Goal: Transaction & Acquisition: Purchase product/service

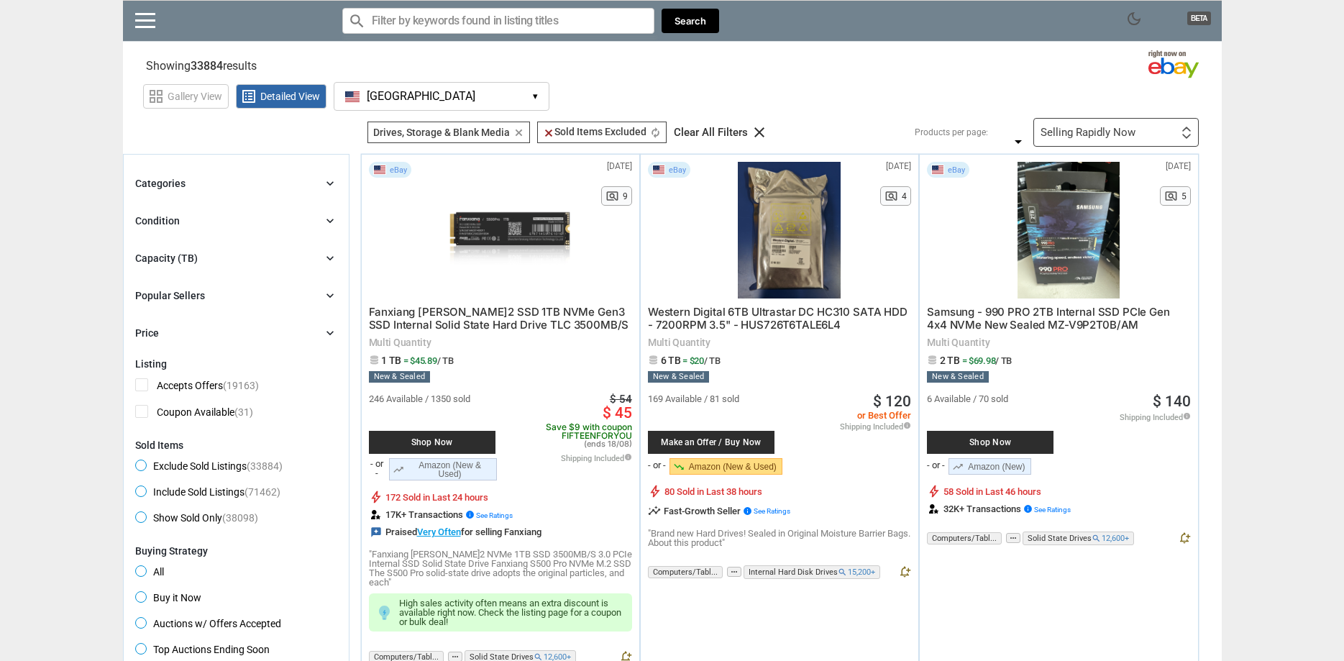
click at [180, 226] on div "Condition chevron_right" at bounding box center [236, 220] width 202 height 17
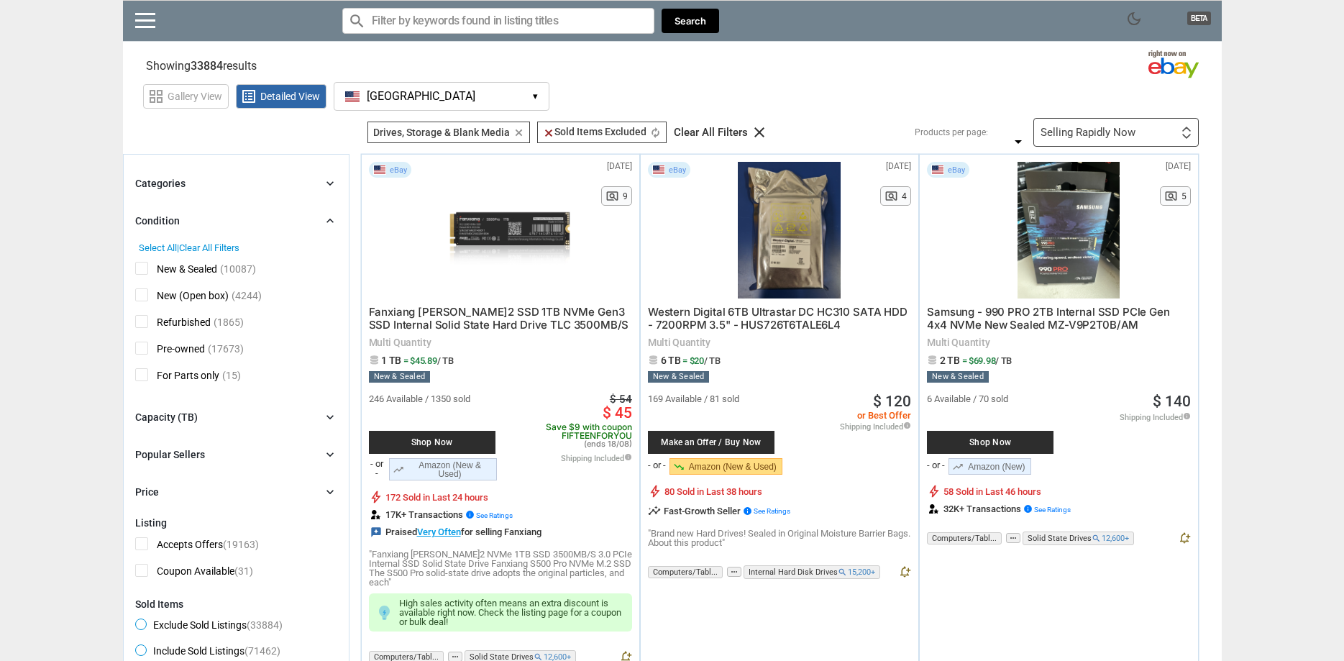
click at [145, 325] on span "Refurbished" at bounding box center [172, 324] width 75 height 18
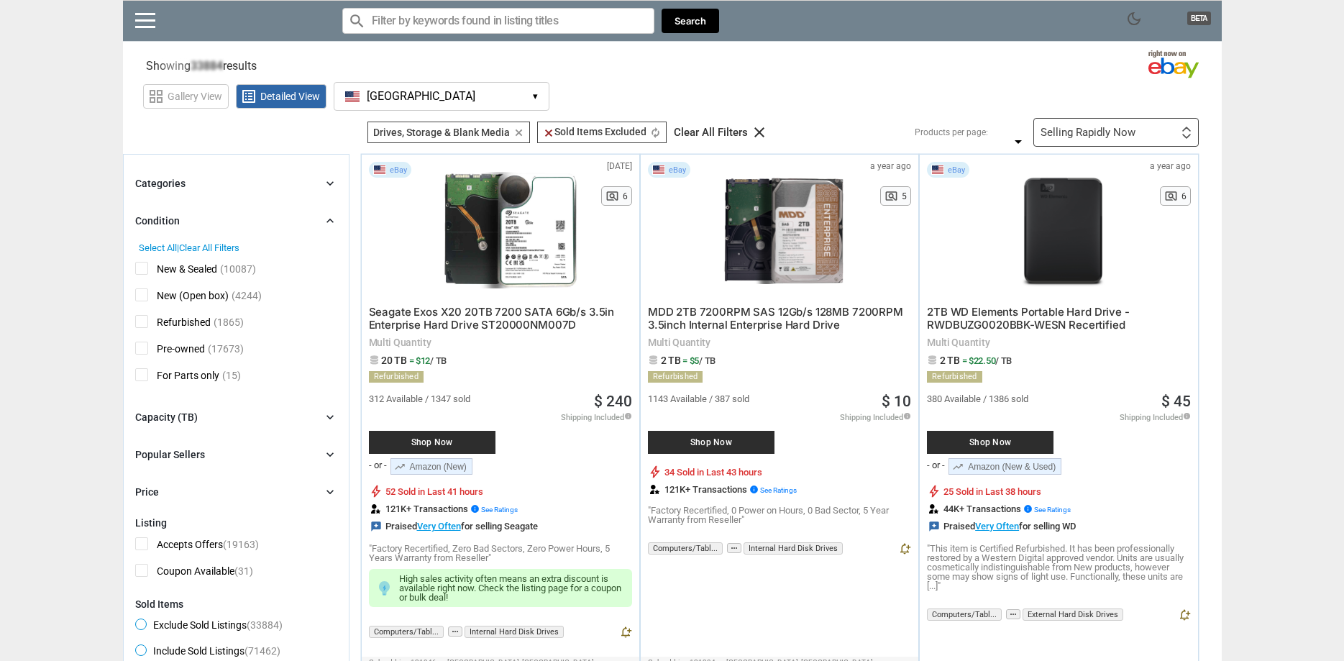
click at [145, 349] on span "Pre-owned" at bounding box center [170, 351] width 70 height 18
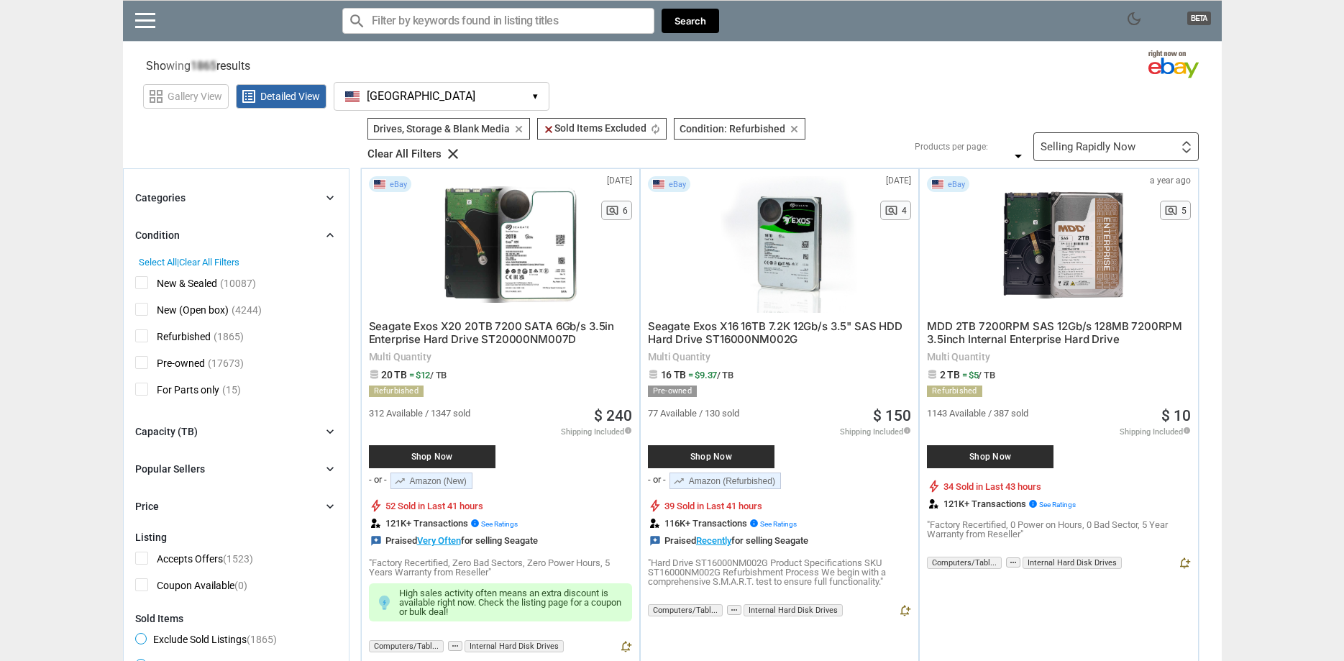
click at [324, 228] on icon "chevron_right" at bounding box center [330, 235] width 14 height 14
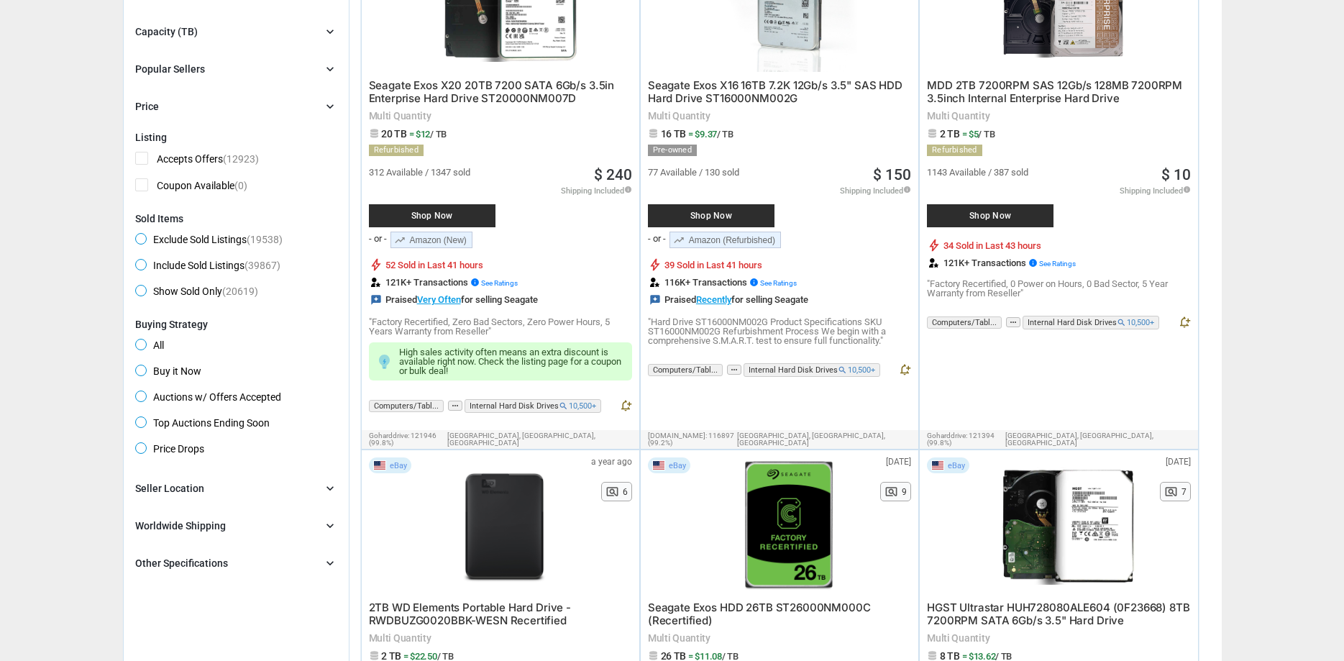
scroll to position [367, 0]
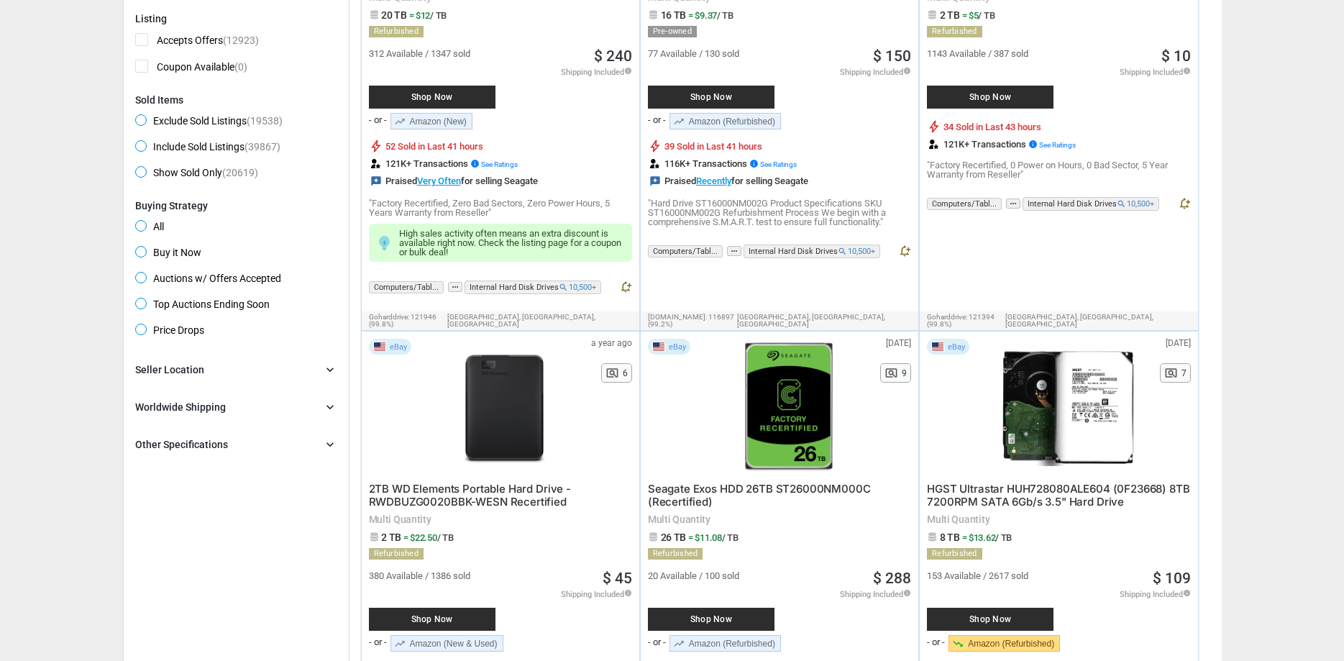
click at [188, 252] on span "Buy it Now" at bounding box center [168, 254] width 66 height 17
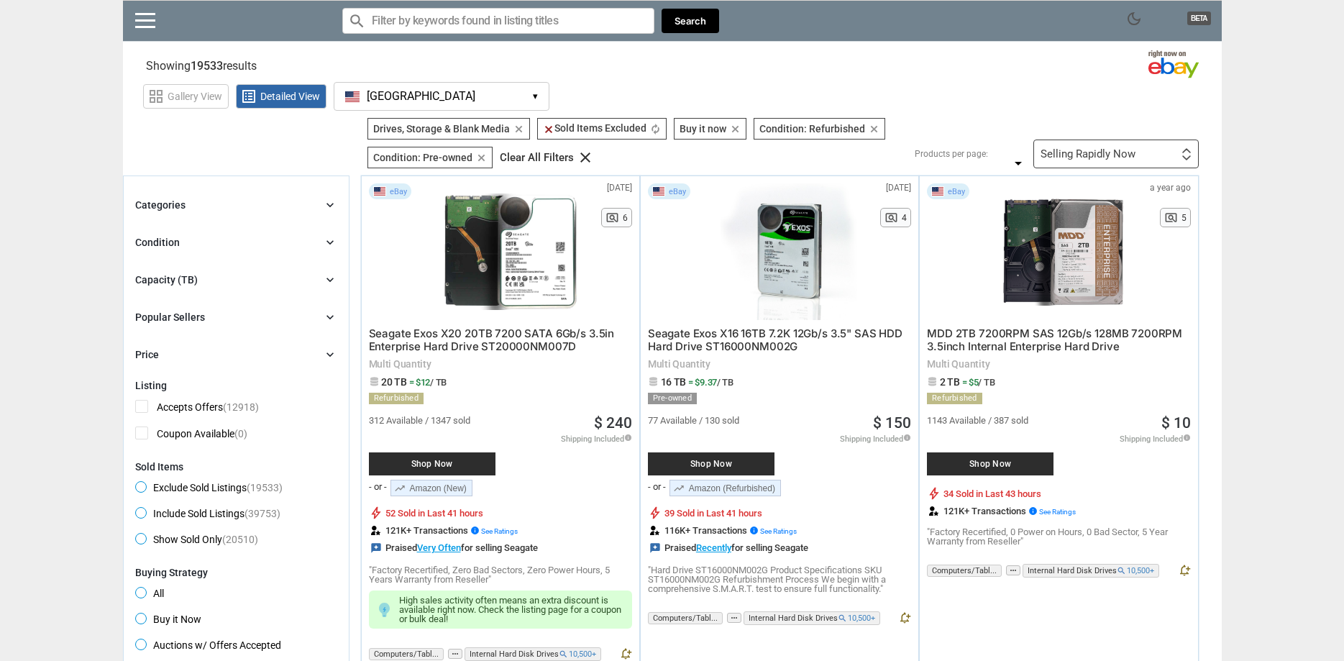
click at [218, 203] on div "Categories chevron_right" at bounding box center [236, 204] width 202 height 17
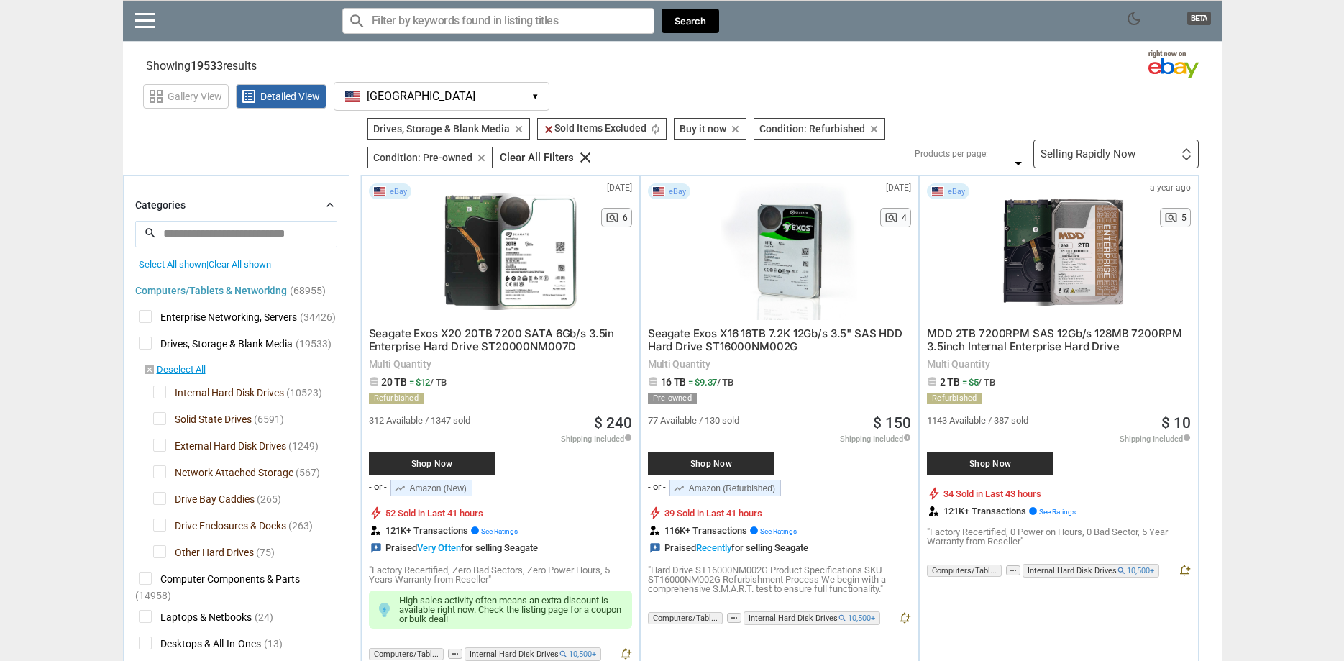
click at [146, 345] on span "Drives, Storage & Blank Media" at bounding box center [216, 345] width 154 height 18
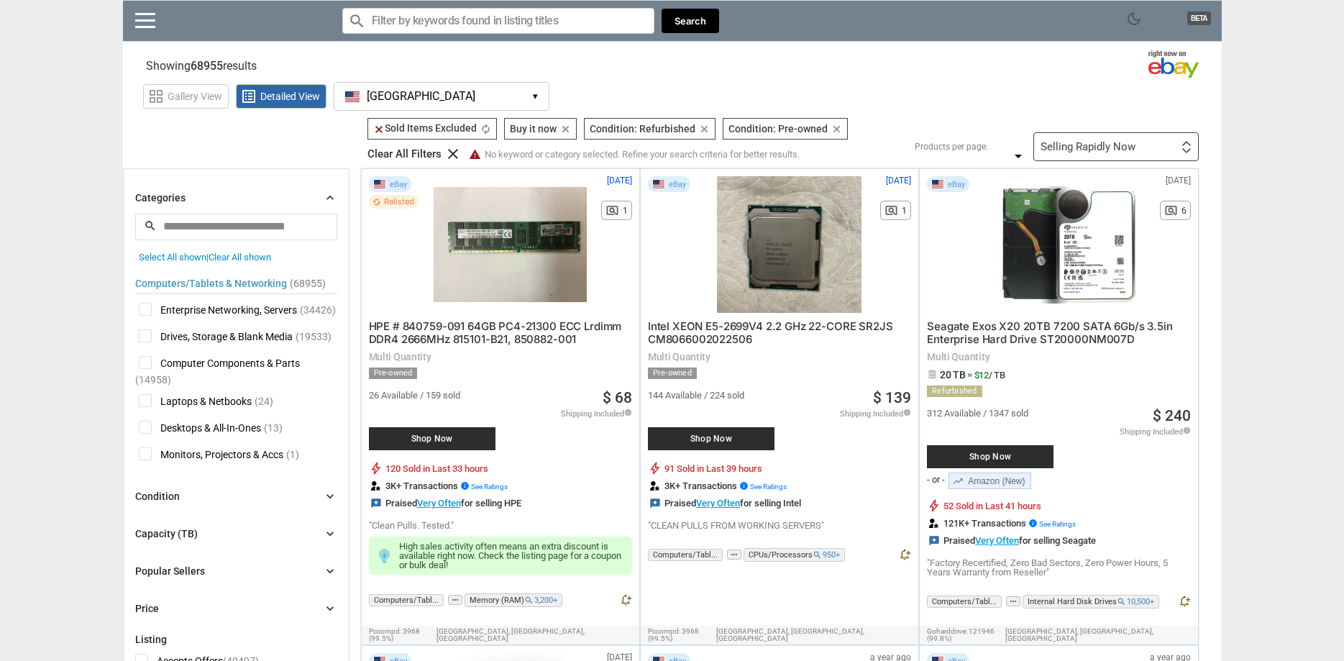
click at [146, 345] on span "Drives, Storage & Blank Media" at bounding box center [216, 338] width 154 height 18
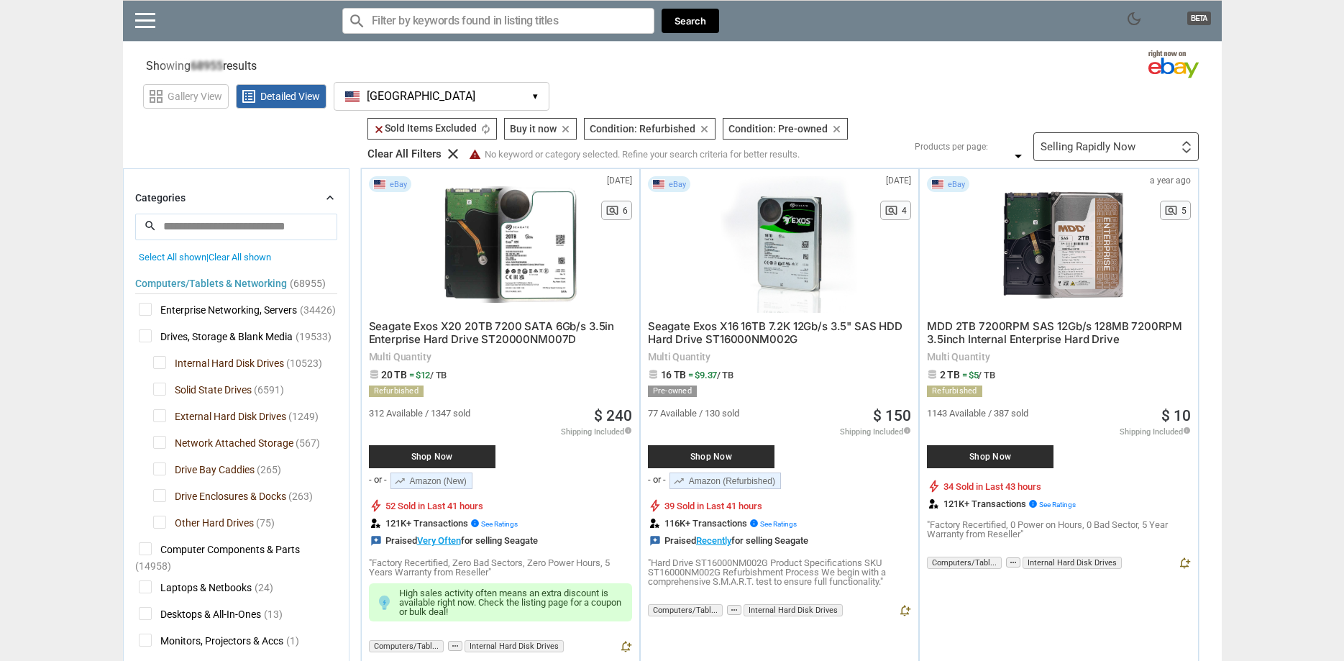
click at [148, 336] on span "Drives, Storage & Blank Media" at bounding box center [216, 338] width 154 height 18
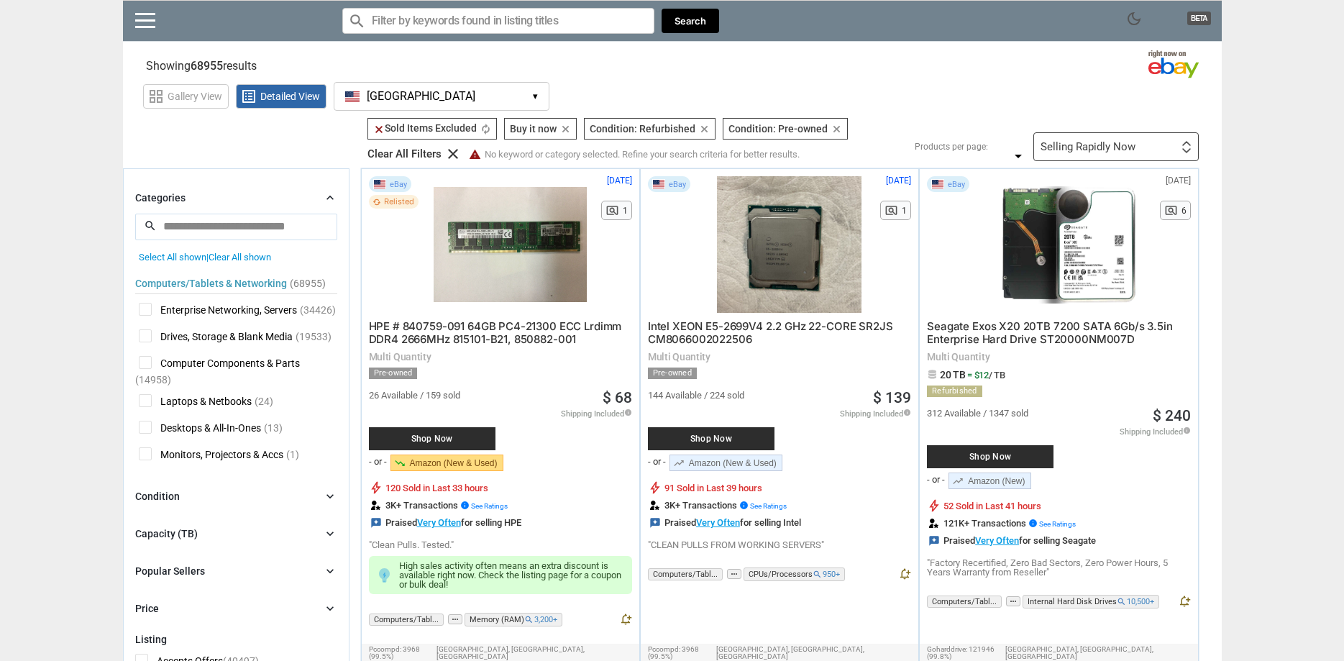
click at [209, 335] on span "Drives, Storage & Blank Media" at bounding box center [216, 338] width 154 height 18
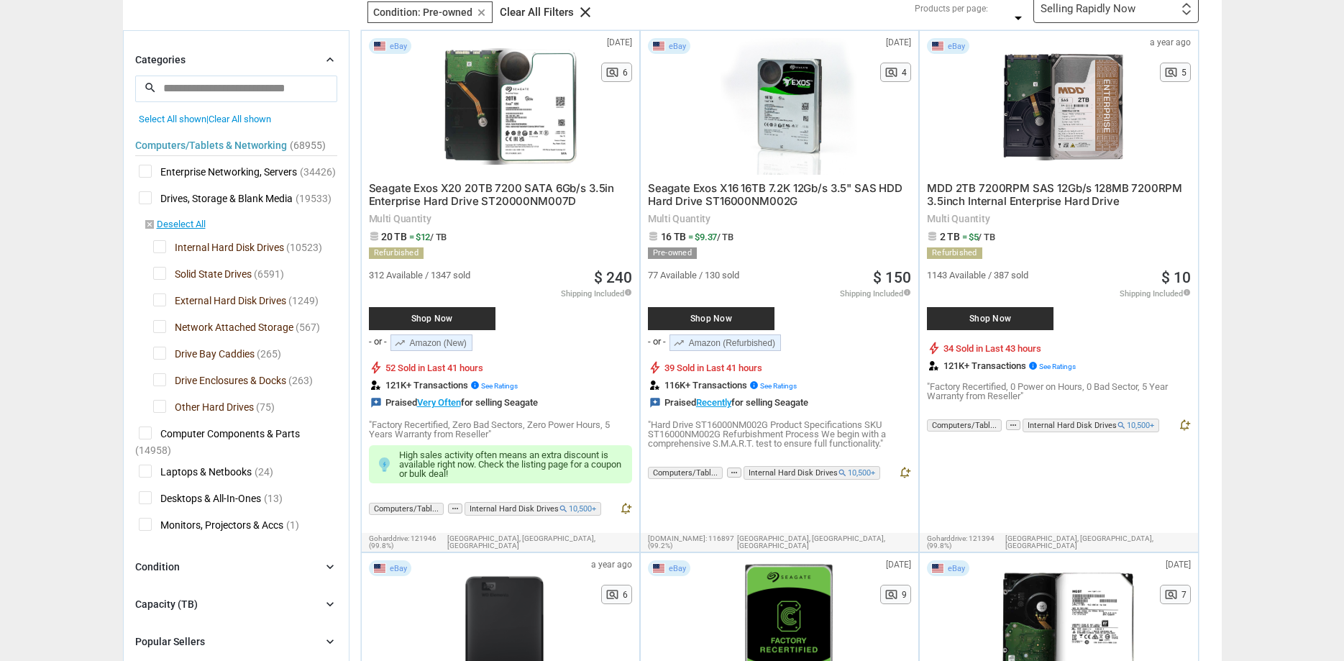
scroll to position [147, 0]
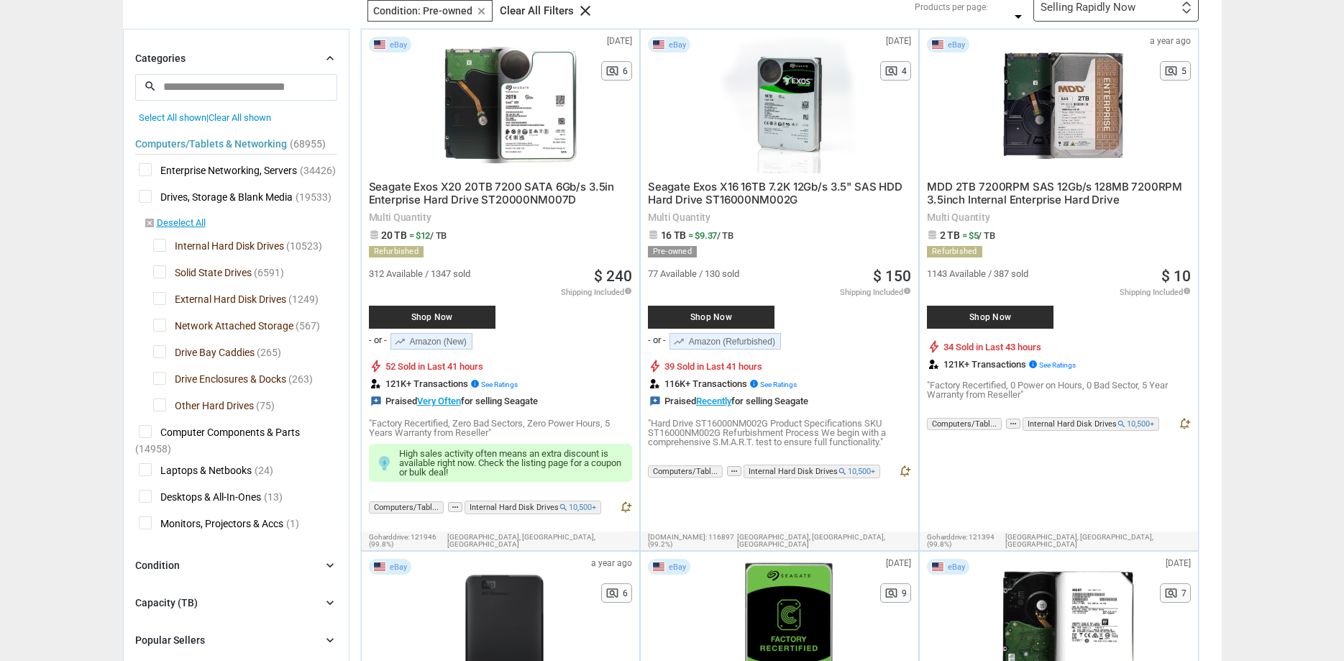
click at [157, 377] on span "Drive Enclosures & Docks" at bounding box center [219, 381] width 133 height 18
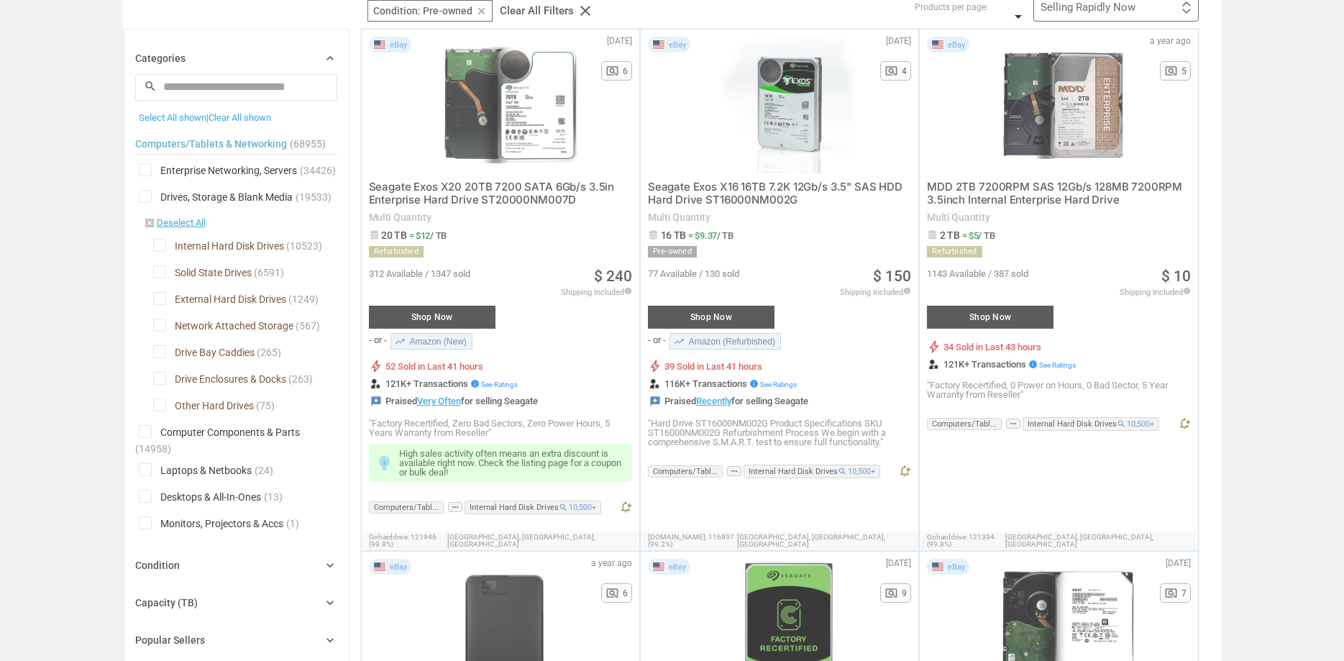
click at [162, 411] on div at bounding box center [672, 330] width 1344 height 661
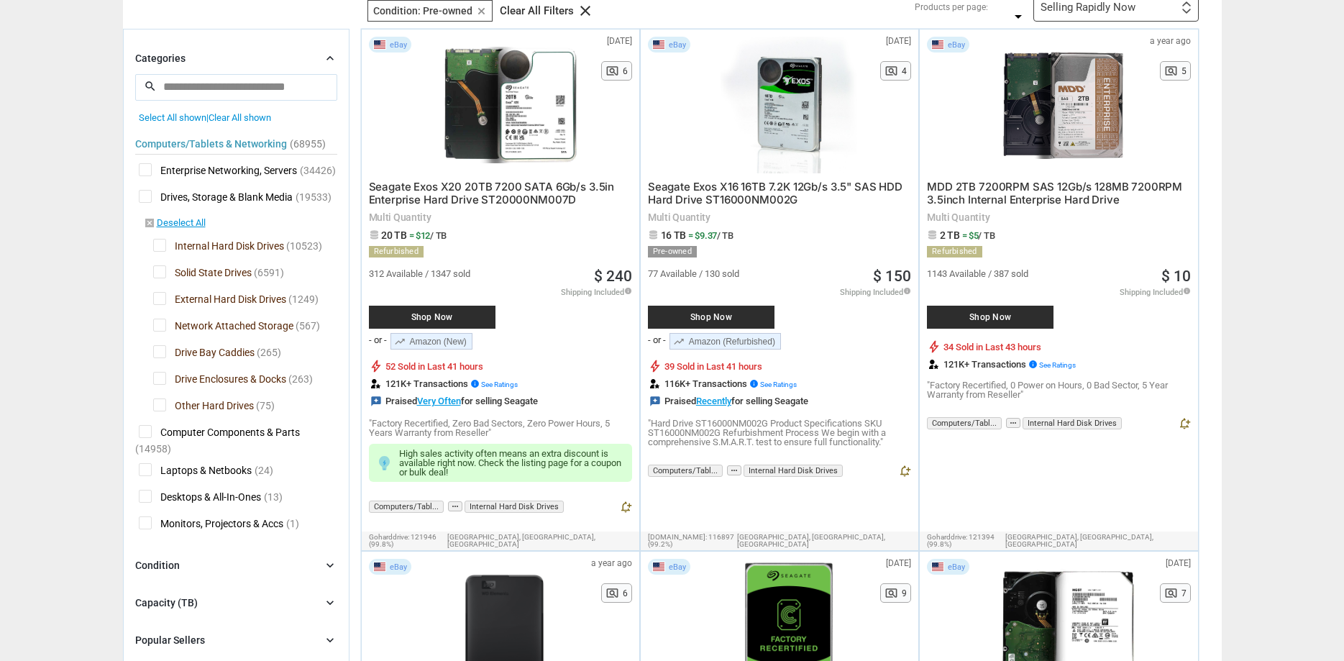
click at [161, 354] on span "Drive Bay Caddies" at bounding box center [203, 354] width 101 height 18
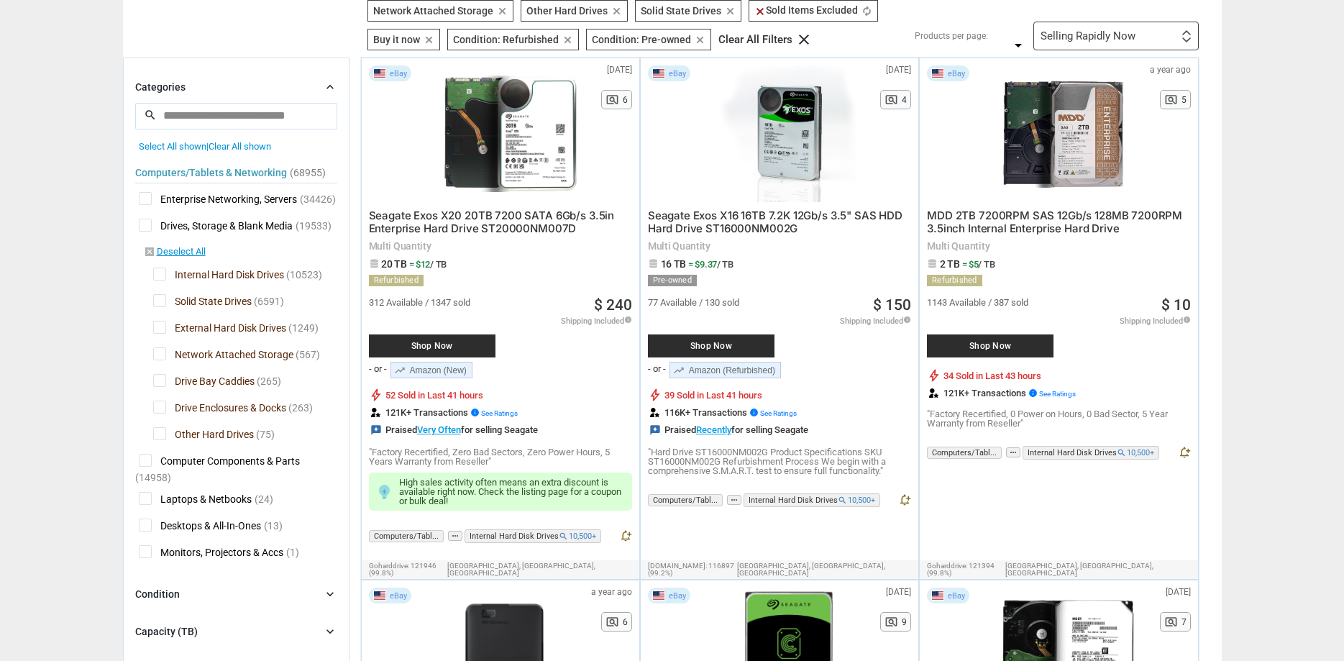
click at [160, 381] on span "Drive Bay Caddies" at bounding box center [203, 383] width 101 height 18
click at [160, 356] on span "Network Attached Storage" at bounding box center [223, 356] width 140 height 18
click at [163, 435] on span "Other Hard Drives" at bounding box center [203, 436] width 101 height 18
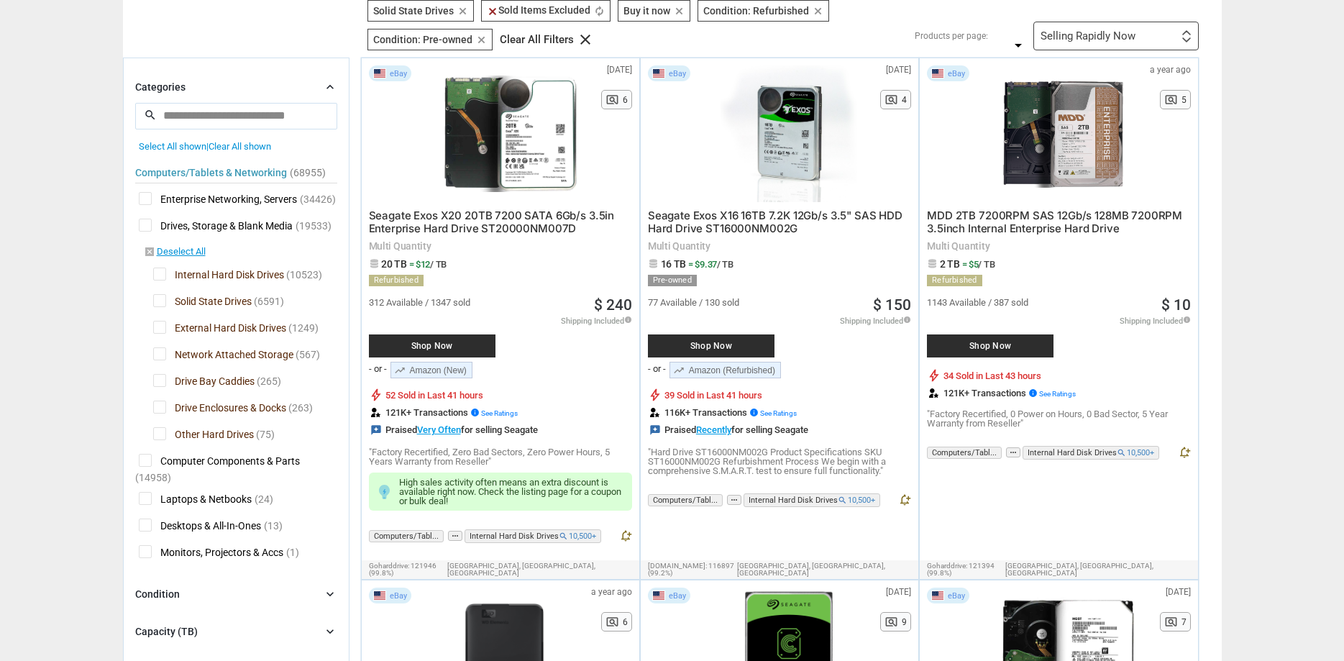
click at [159, 358] on span "Network Attached Storage" at bounding box center [223, 356] width 140 height 18
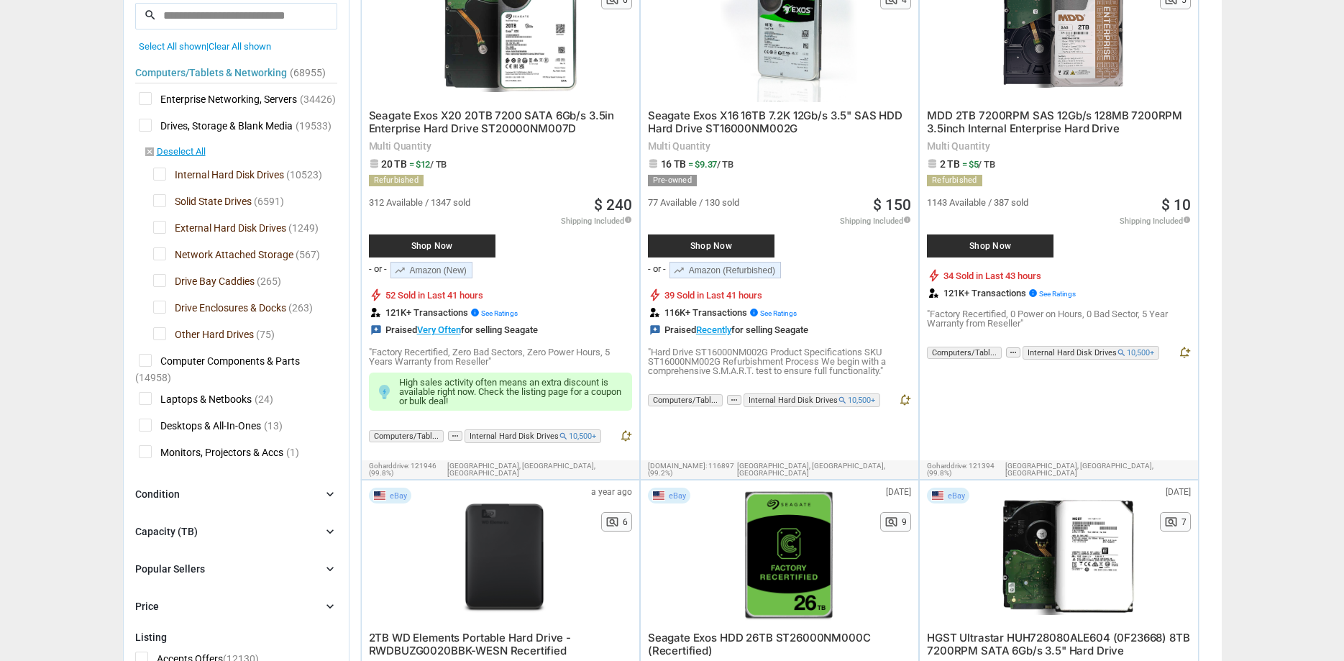
scroll to position [293, 0]
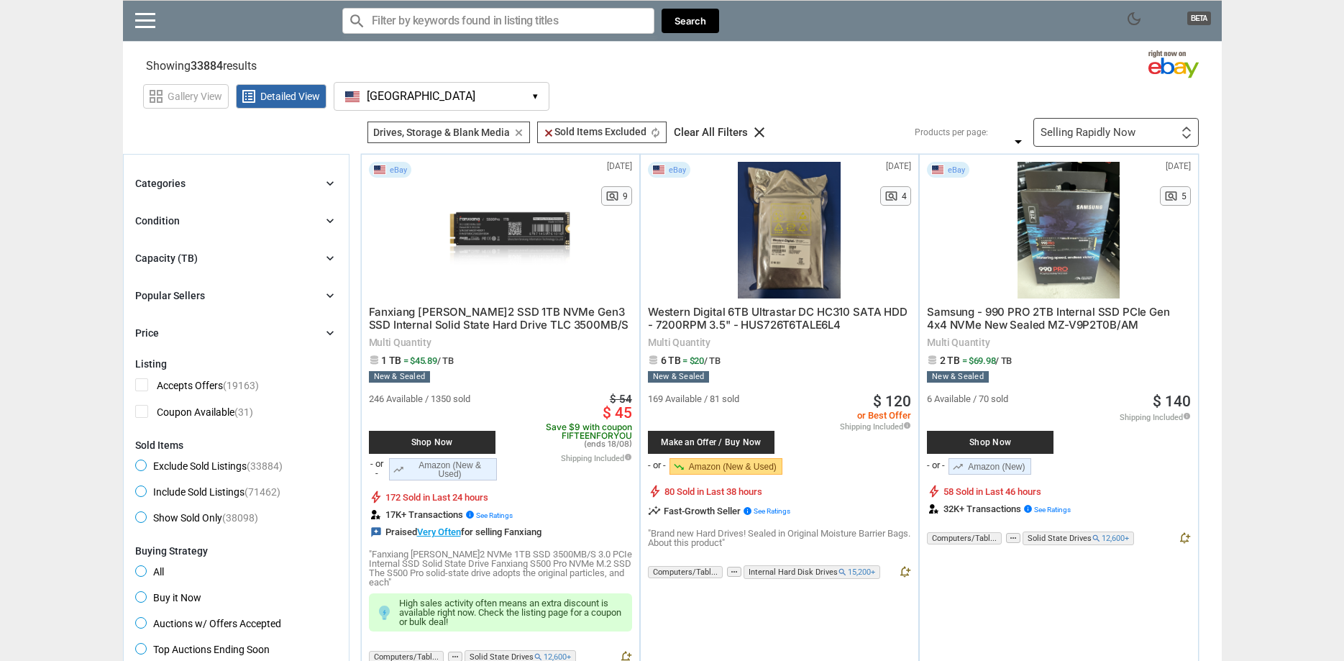
click at [164, 253] on div "Capacity (TB)" at bounding box center [166, 258] width 63 height 14
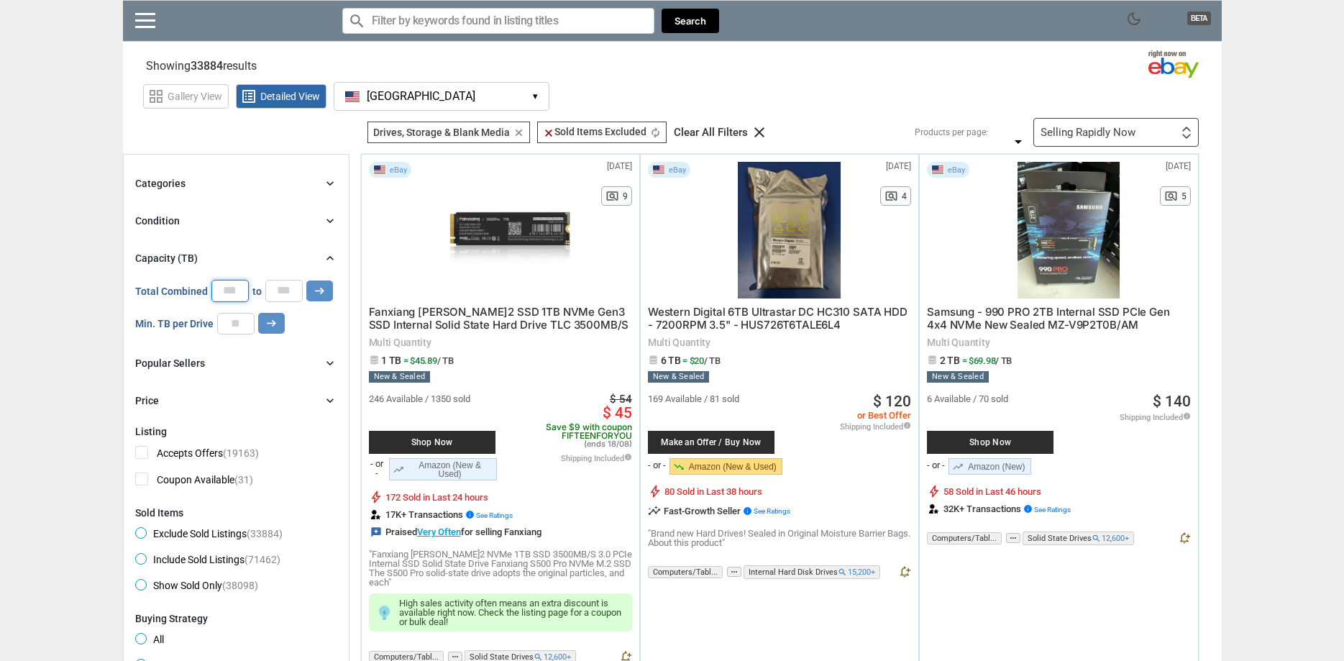
drag, startPoint x: 216, startPoint y: 293, endPoint x: 224, endPoint y: 291, distance: 8.0
click at [224, 291] on input "*" at bounding box center [229, 291] width 37 height 22
type input "*"
drag, startPoint x: 271, startPoint y: 288, endPoint x: 282, endPoint y: 288, distance: 10.8
click at [282, 288] on input "*" at bounding box center [283, 291] width 37 height 22
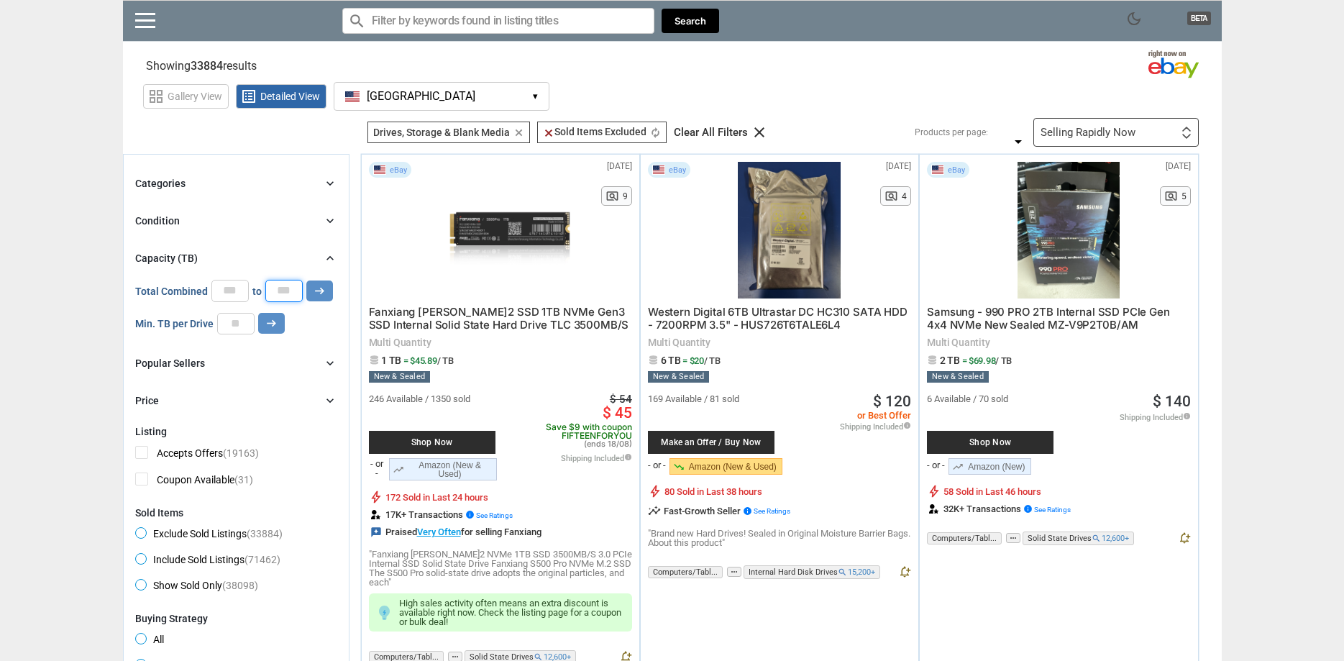
type input "*"
click at [242, 321] on input "*" at bounding box center [235, 324] width 37 height 22
click at [242, 333] on input "*" at bounding box center [235, 324] width 37 height 22
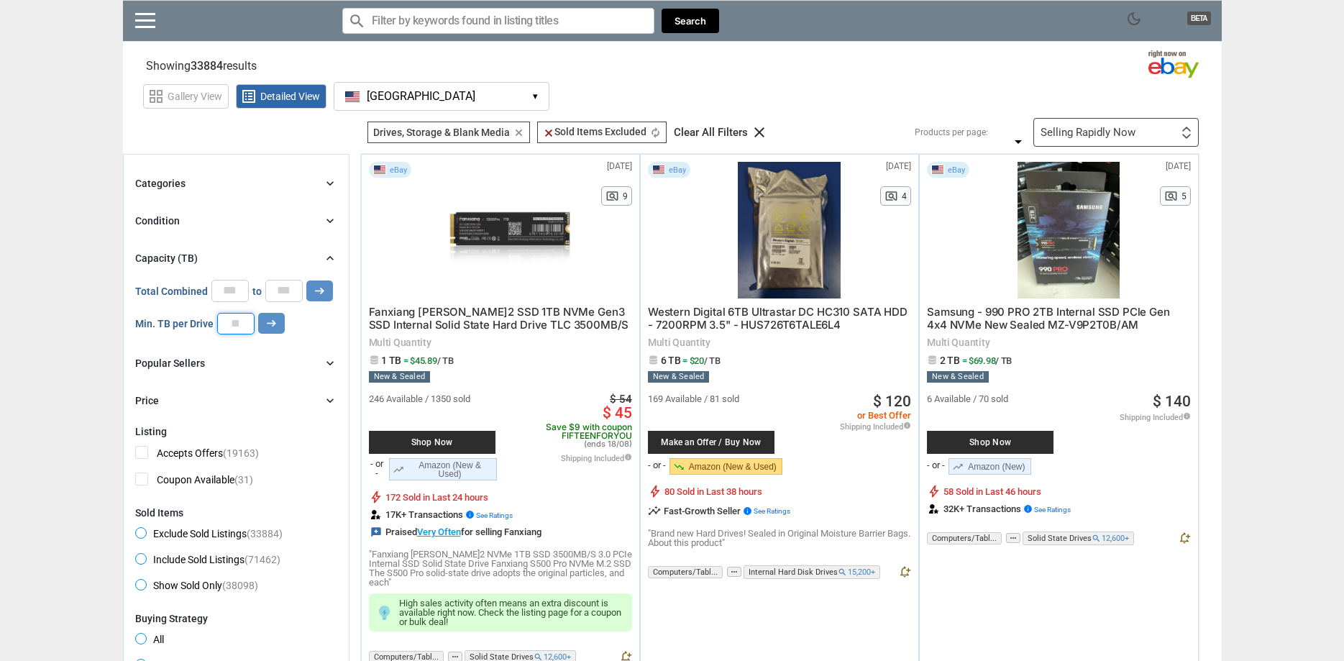
type input "*"
click at [239, 328] on input "*" at bounding box center [235, 324] width 37 height 22
click at [203, 222] on div "Condition chevron_right" at bounding box center [236, 220] width 202 height 17
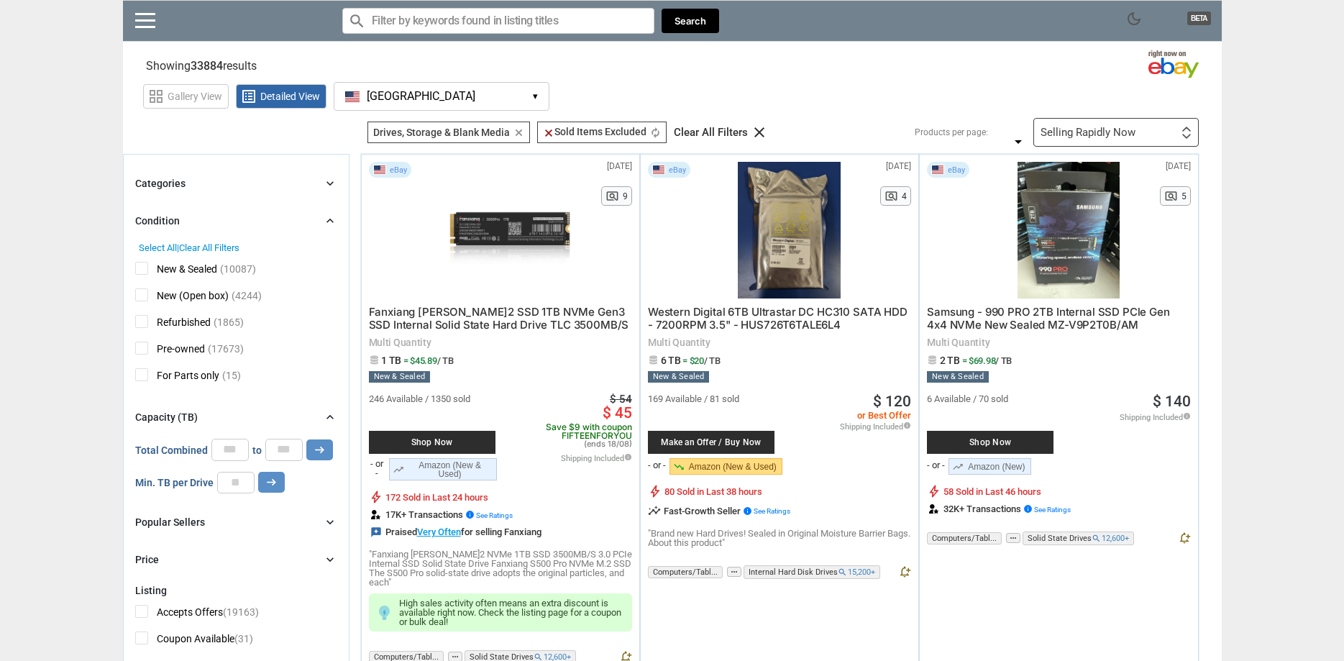
click at [142, 350] on span "Pre-owned" at bounding box center [170, 351] width 70 height 18
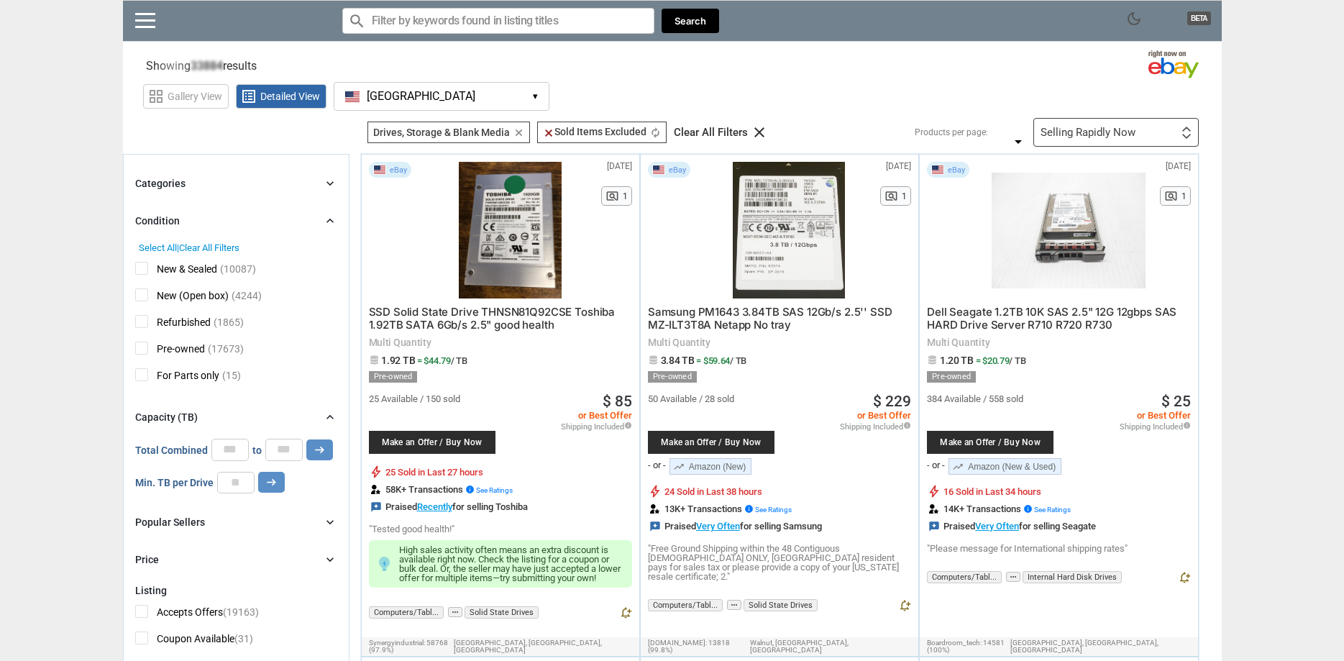
type input "*"
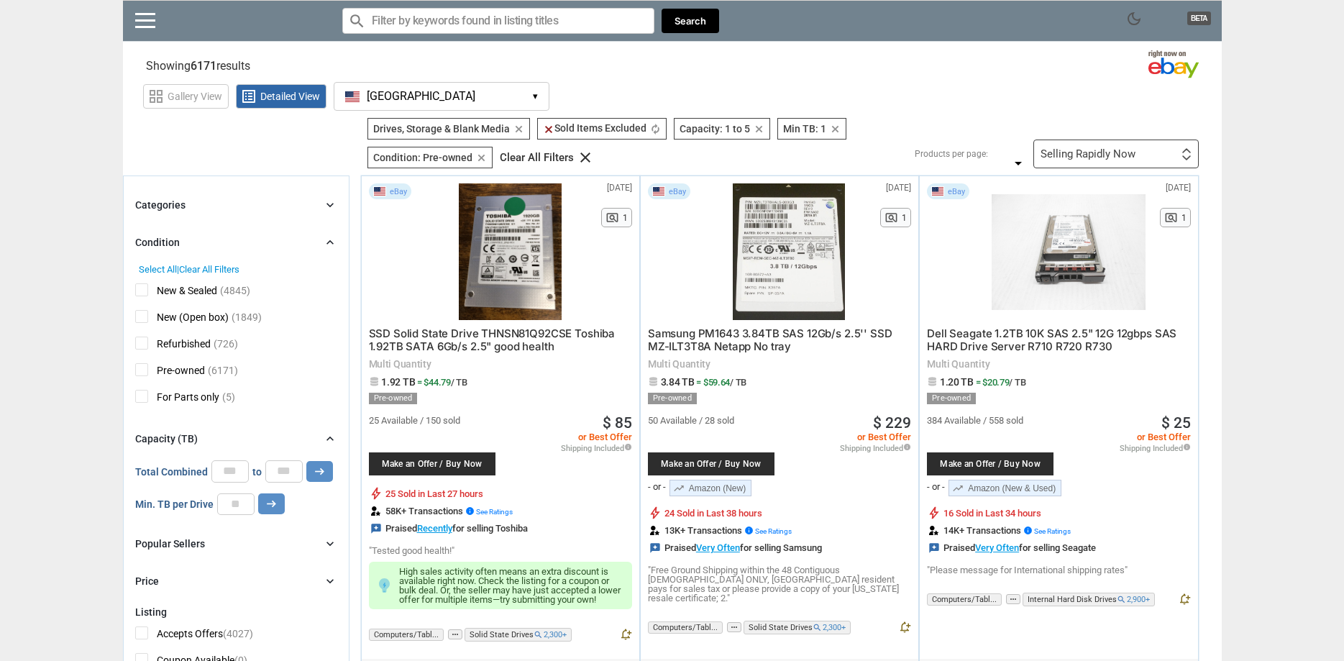
click at [145, 344] on span "Refurbished" at bounding box center [172, 345] width 75 height 18
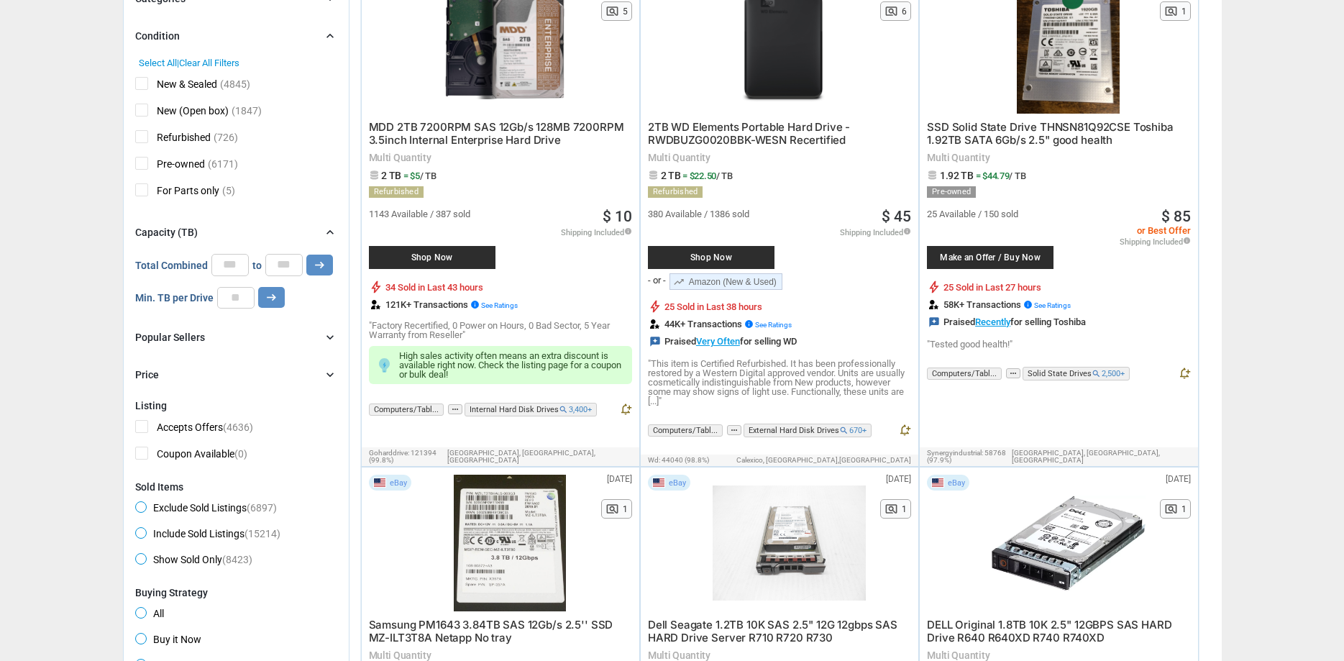
scroll to position [220, 0]
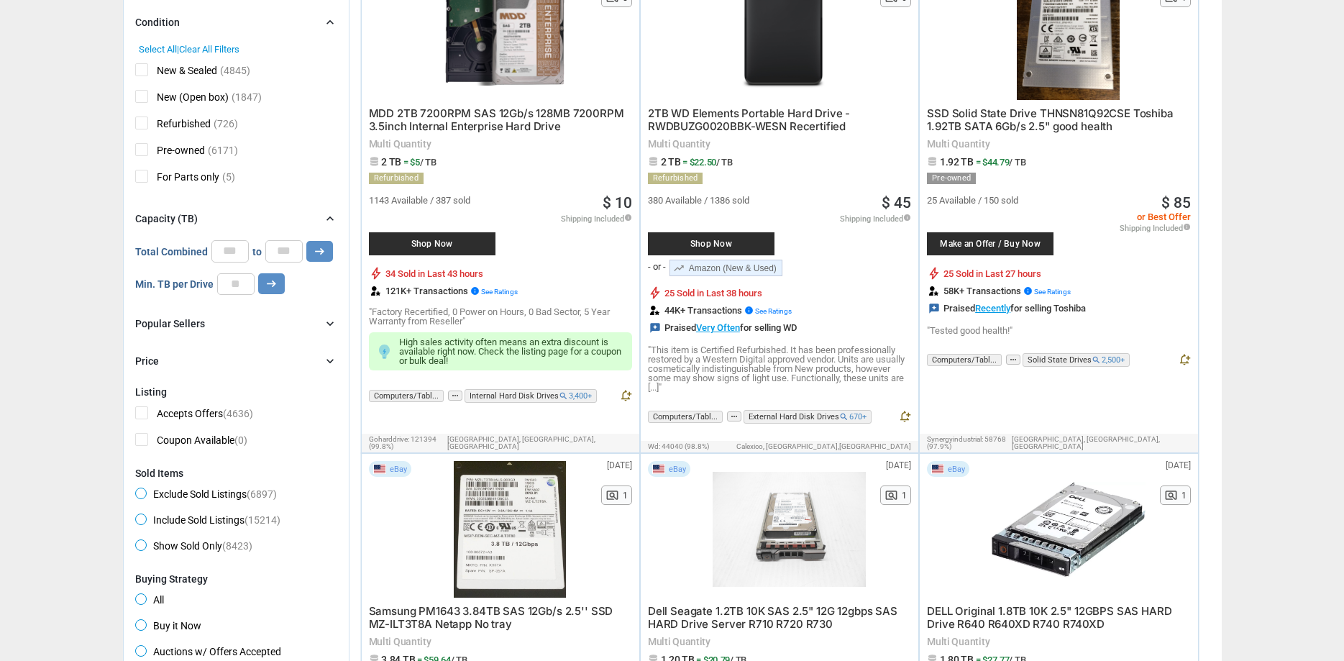
click at [324, 331] on icon "chevron_right" at bounding box center [330, 323] width 14 height 14
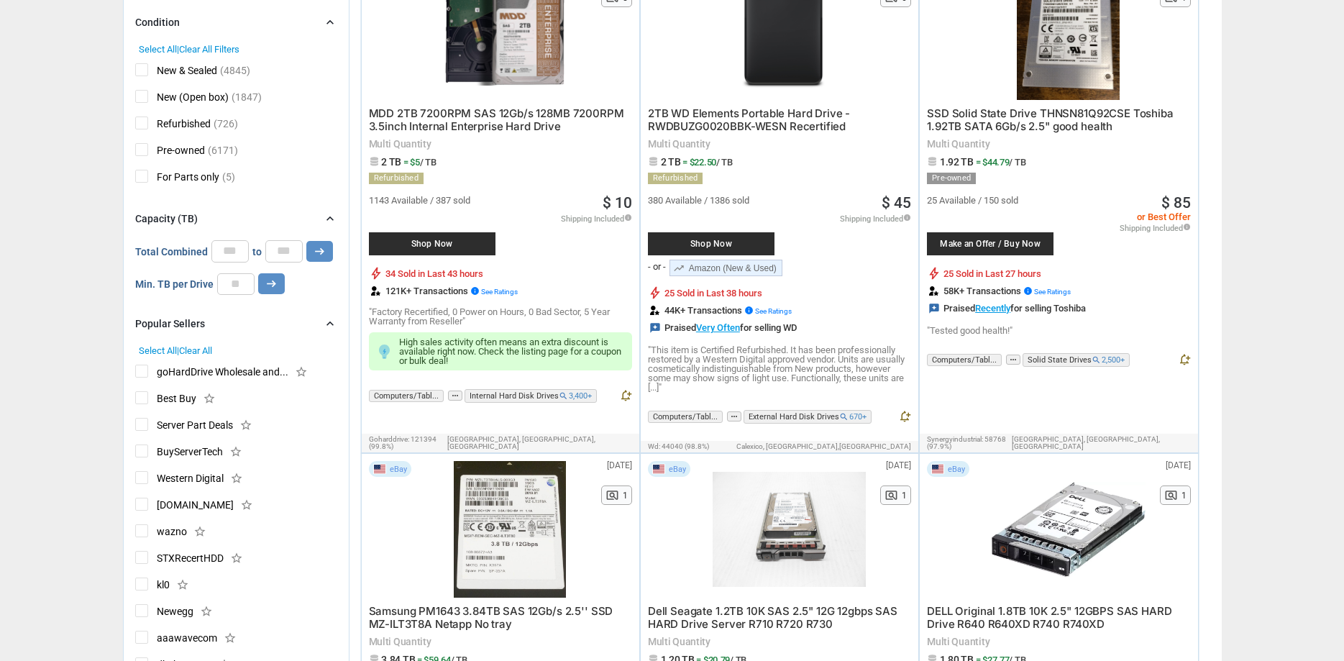
click at [329, 327] on icon "chevron_right" at bounding box center [330, 323] width 14 height 14
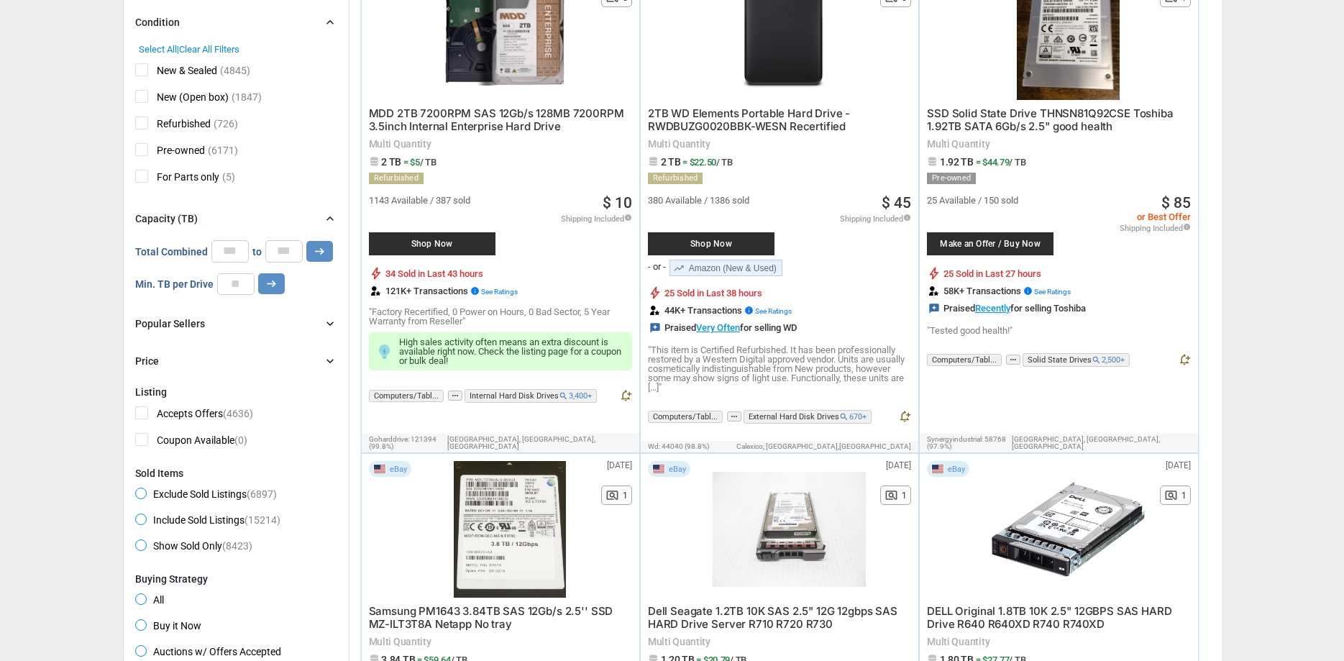
click at [330, 366] on icon "chevron_right" at bounding box center [330, 361] width 14 height 14
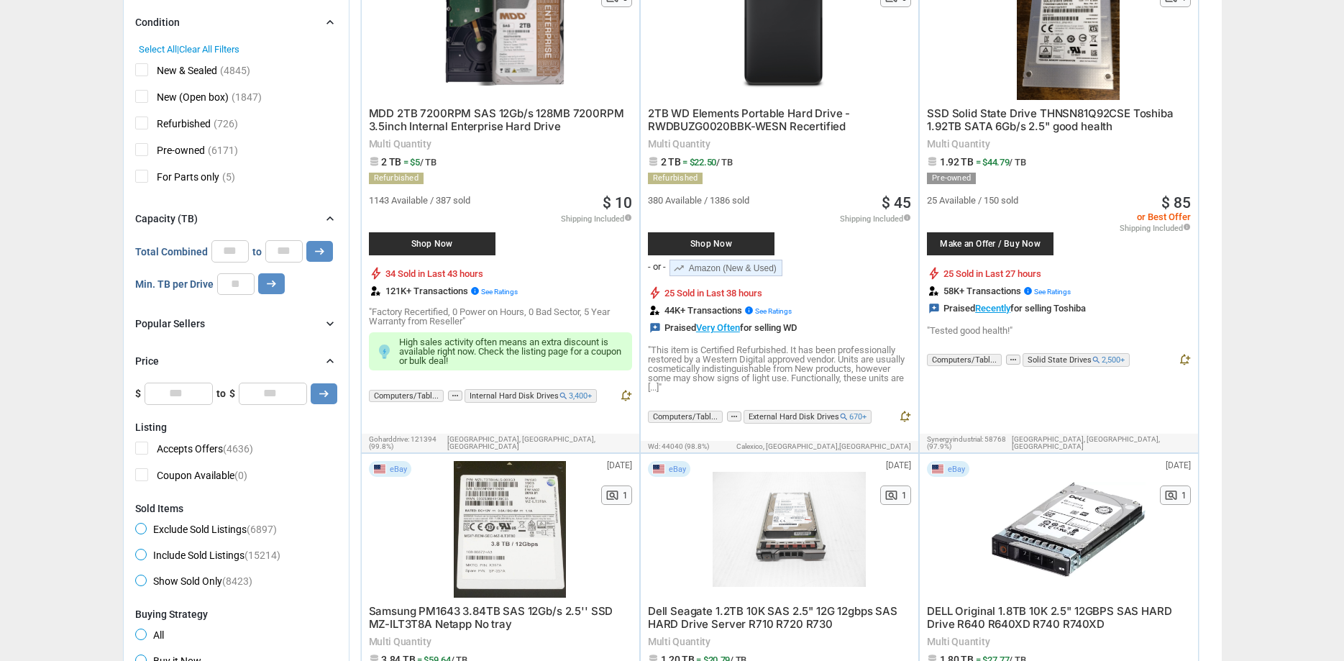
click at [330, 365] on icon "chevron_right" at bounding box center [330, 361] width 14 height 14
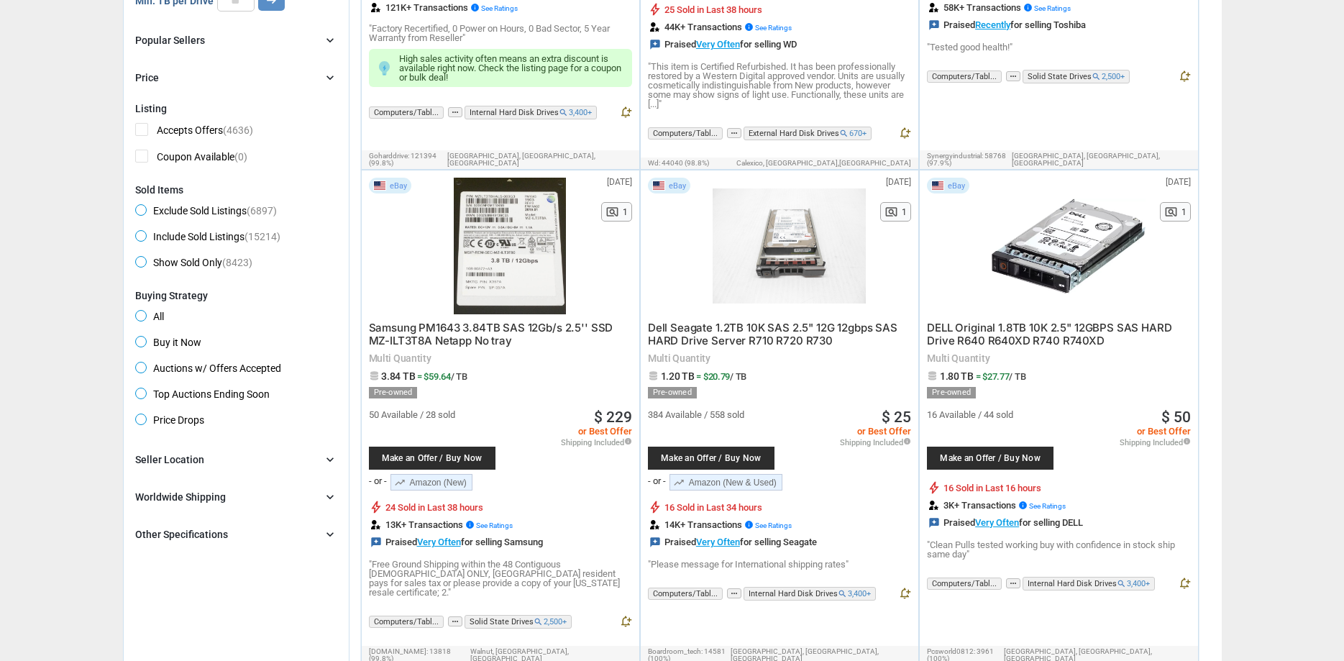
scroll to position [513, 0]
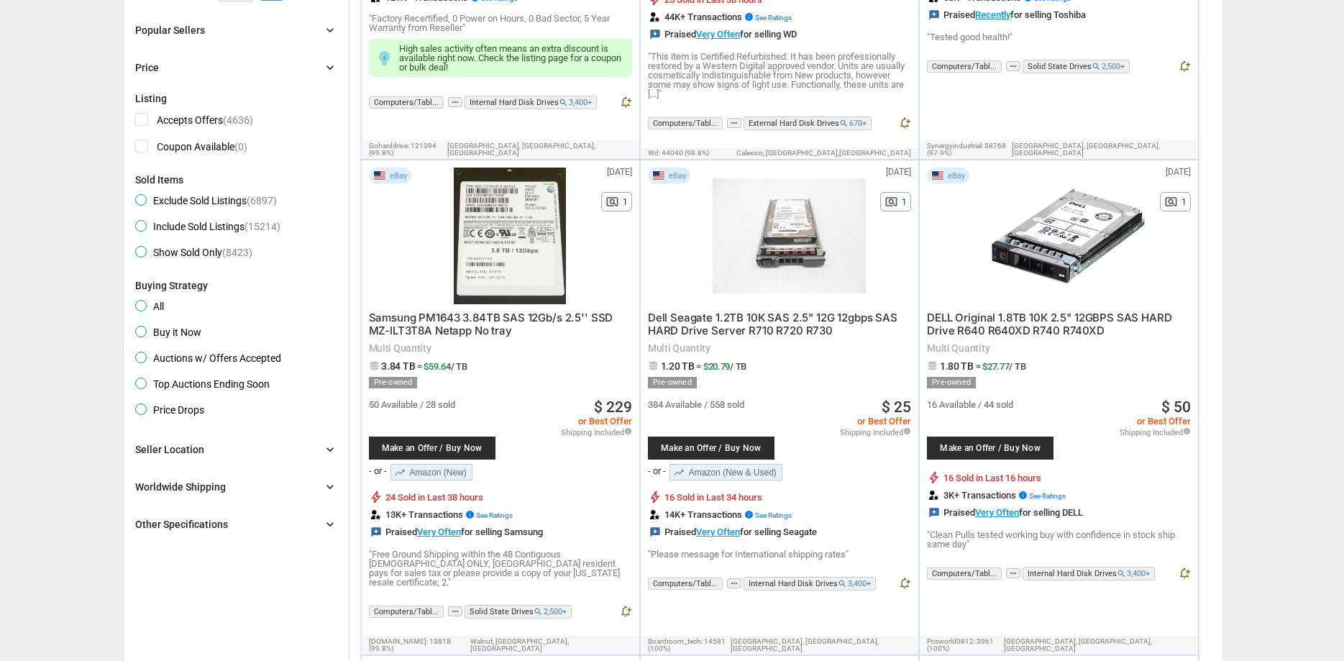
click at [177, 331] on span "Buy it Now" at bounding box center [168, 334] width 66 height 17
click at [190, 531] on div "Other Specifications" at bounding box center [181, 524] width 93 height 14
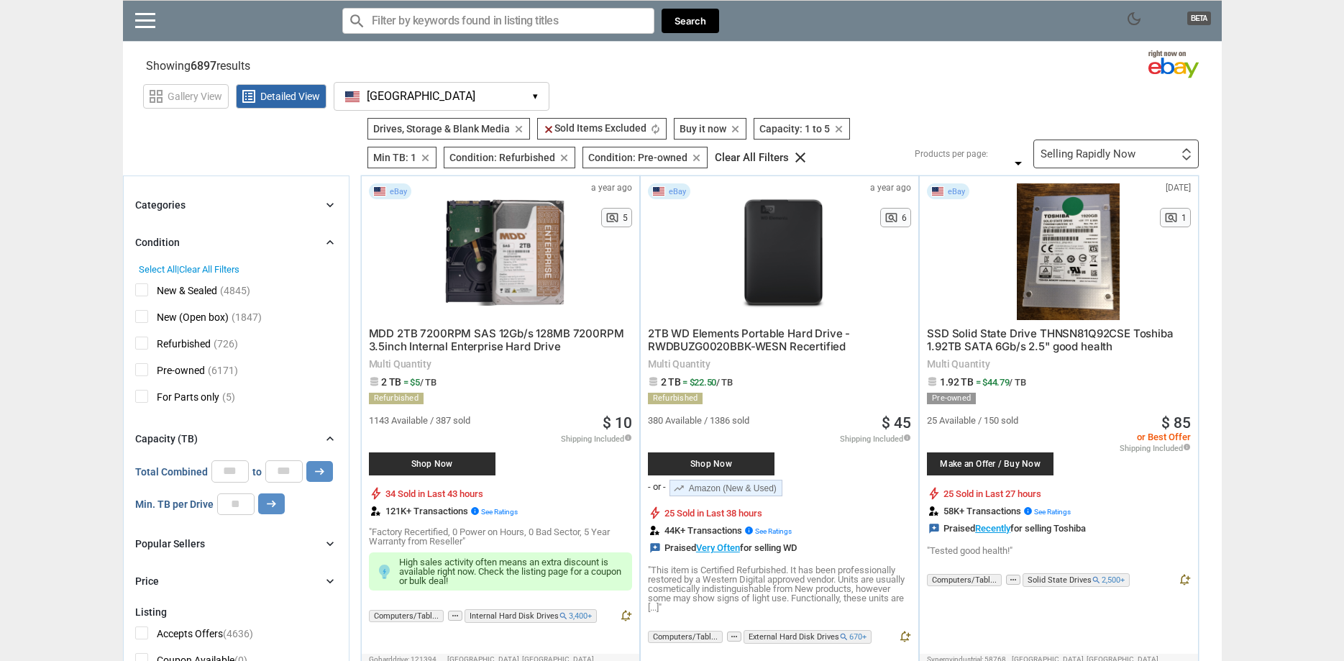
click at [1155, 154] on div "Selling Rapidly Now First or Last Chance to Buy Recently Listed Selling Rapidly…" at bounding box center [1115, 153] width 165 height 29
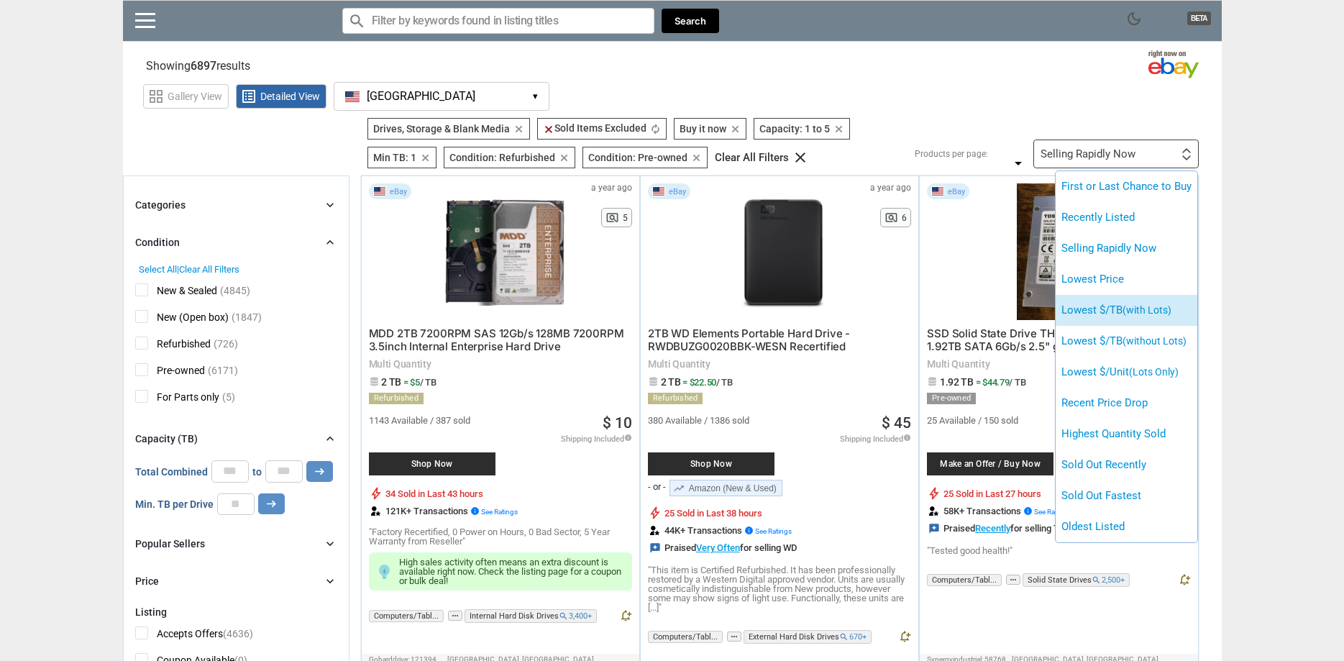
click at [1165, 313] on span "(with Lots)" at bounding box center [1146, 310] width 49 height 12
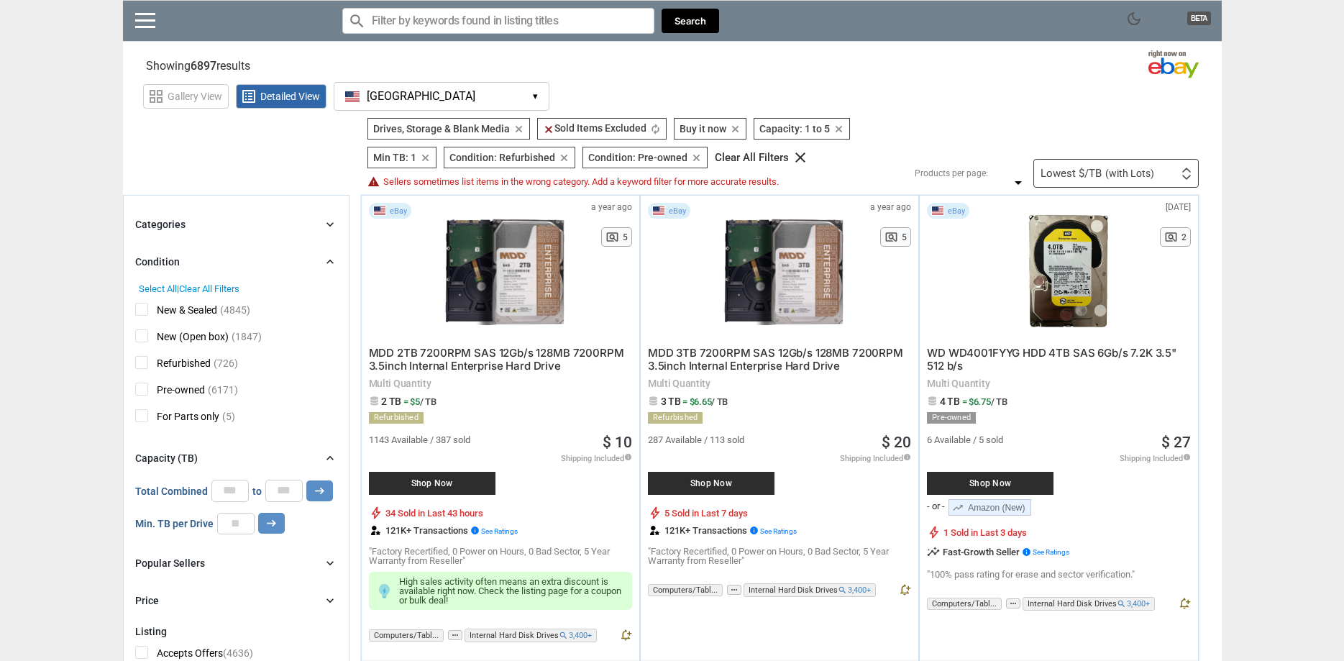
click at [296, 219] on div "Categories chevron_right" at bounding box center [236, 224] width 202 height 17
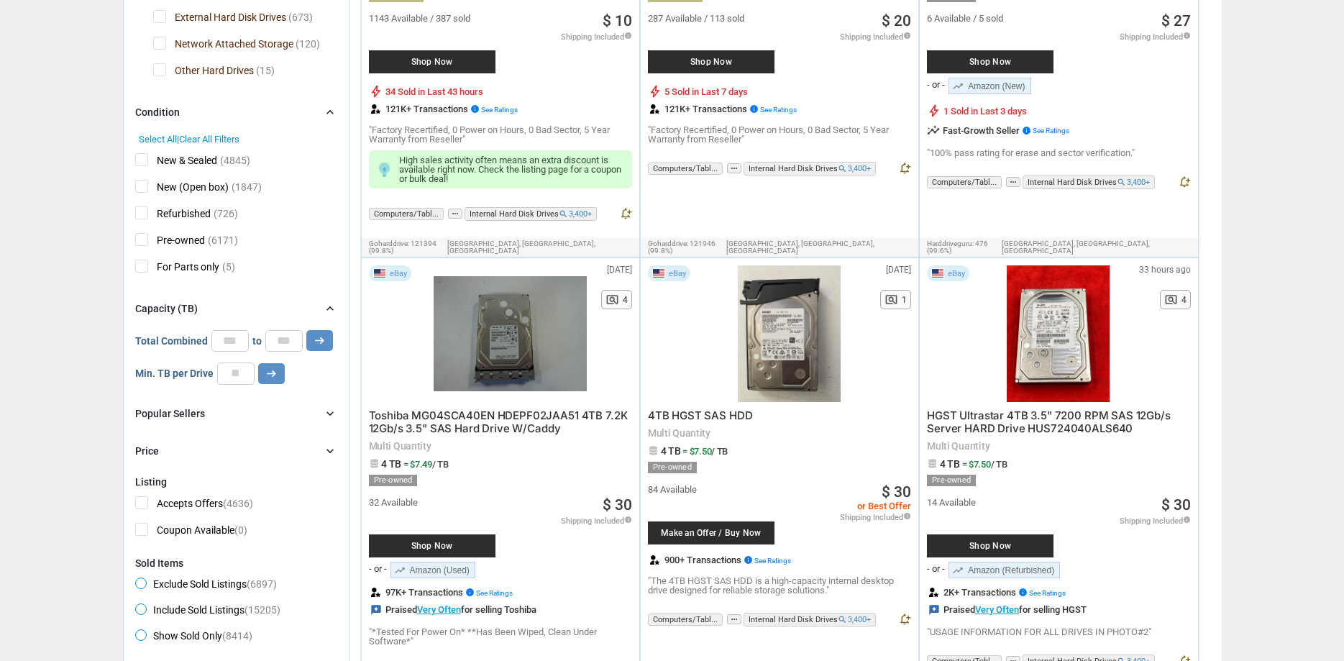
scroll to position [440, 0]
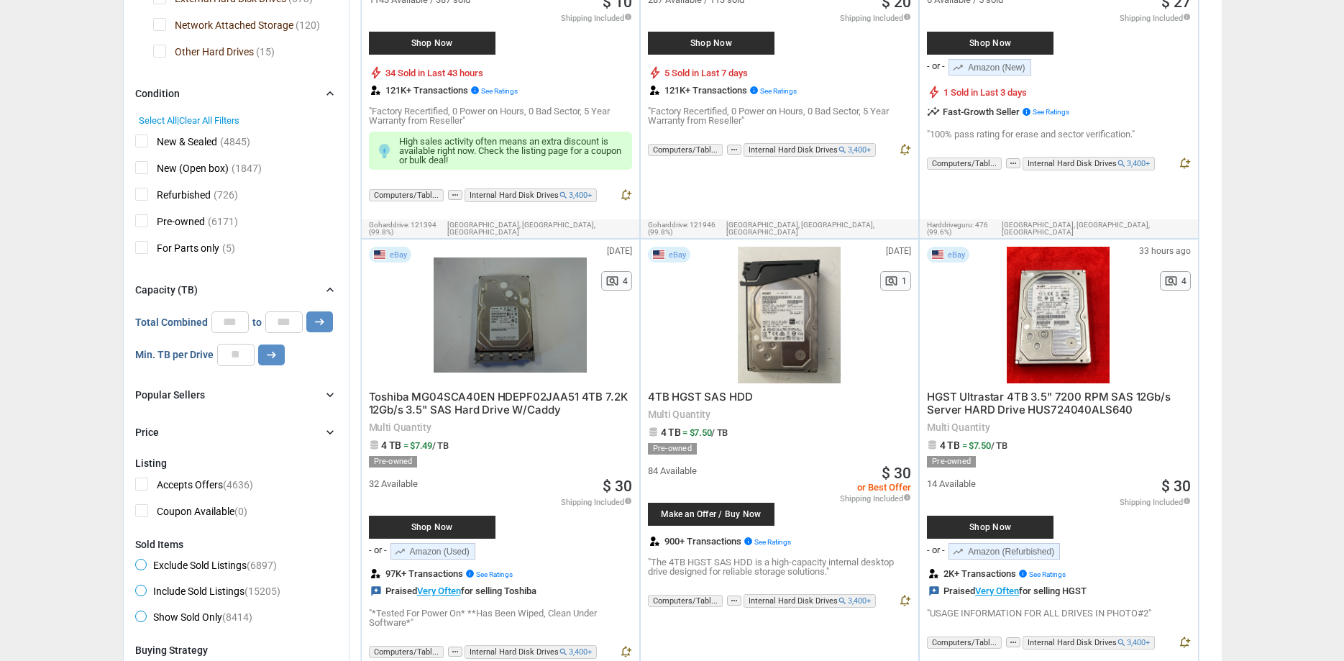
click at [220, 441] on div "Price chevron_right" at bounding box center [236, 431] width 202 height 17
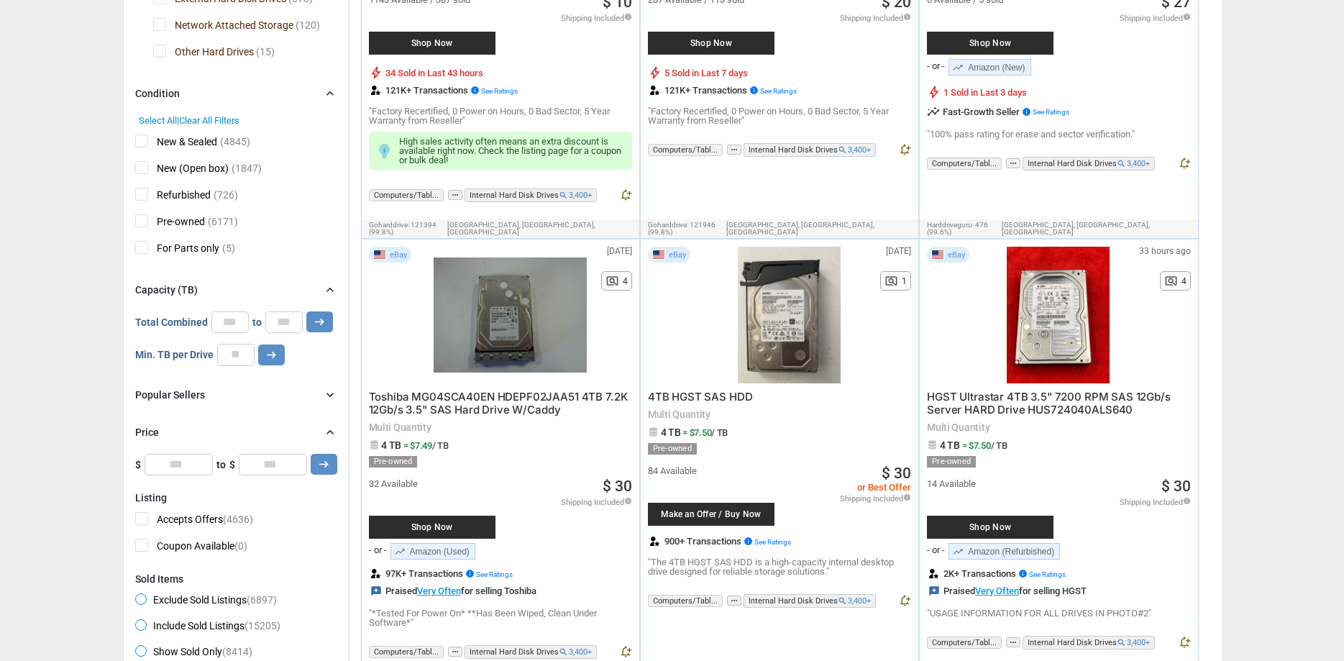
click at [220, 441] on div "Price chevron_right" at bounding box center [236, 431] width 202 height 17
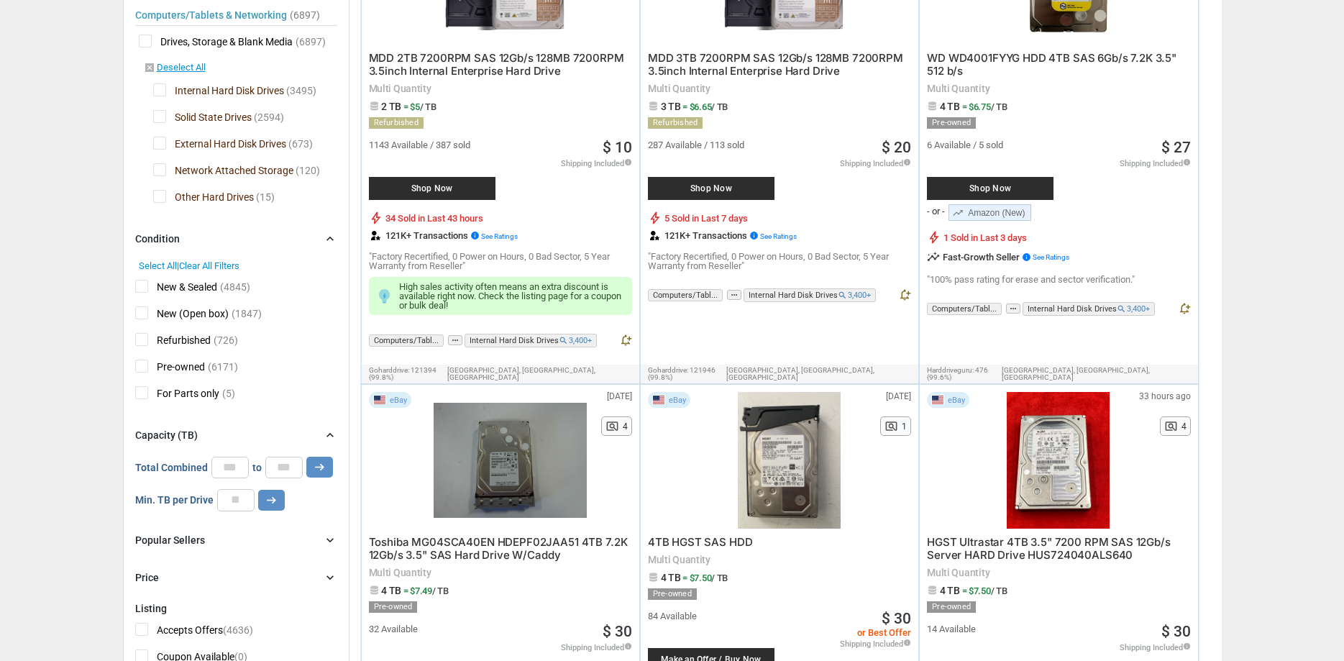
scroll to position [220, 0]
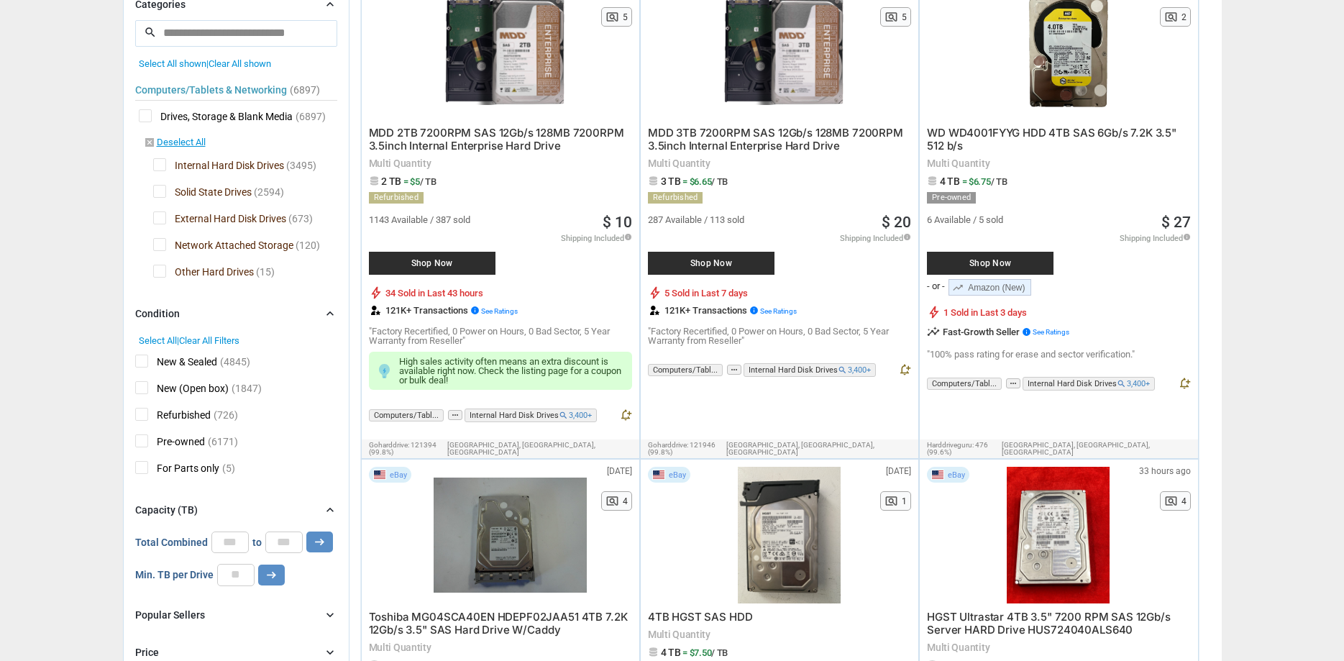
click at [157, 275] on span "Other Hard Drives" at bounding box center [203, 274] width 101 height 18
click at [161, 249] on span "Network Attached Storage" at bounding box center [223, 247] width 140 height 18
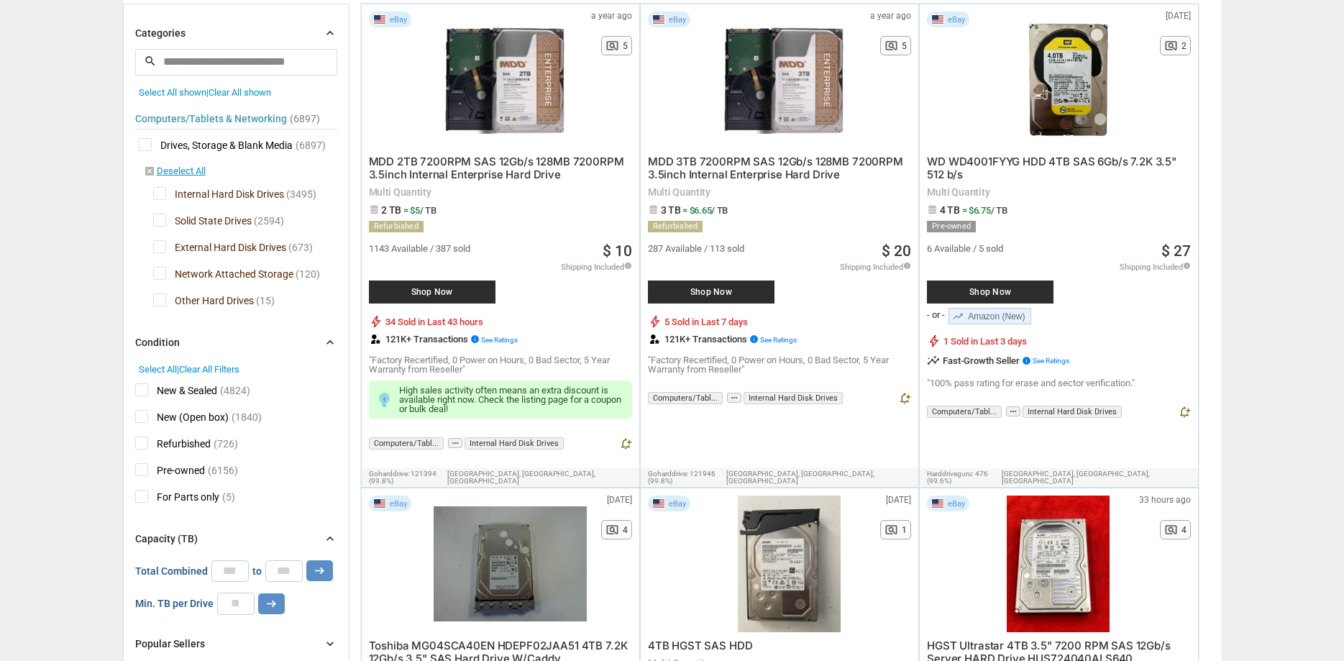
click at [157, 271] on span "Network Attached Storage" at bounding box center [223, 276] width 140 height 18
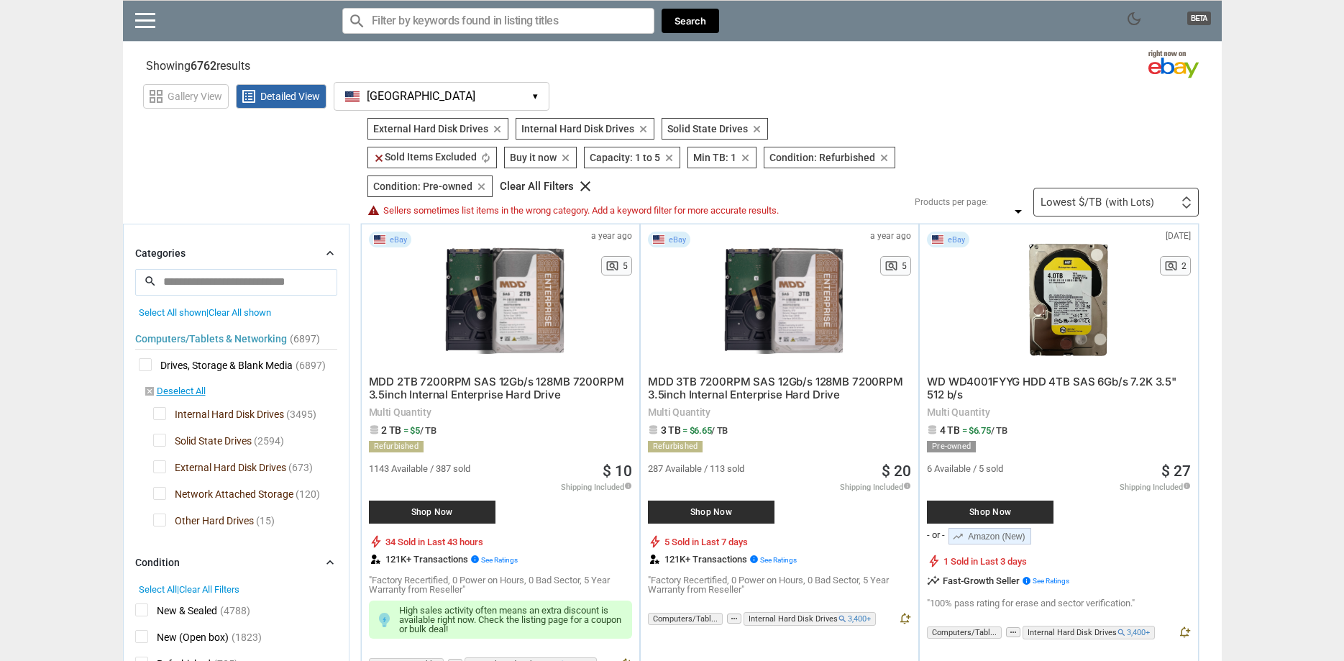
click at [188, 269] on input "search" at bounding box center [236, 282] width 202 height 26
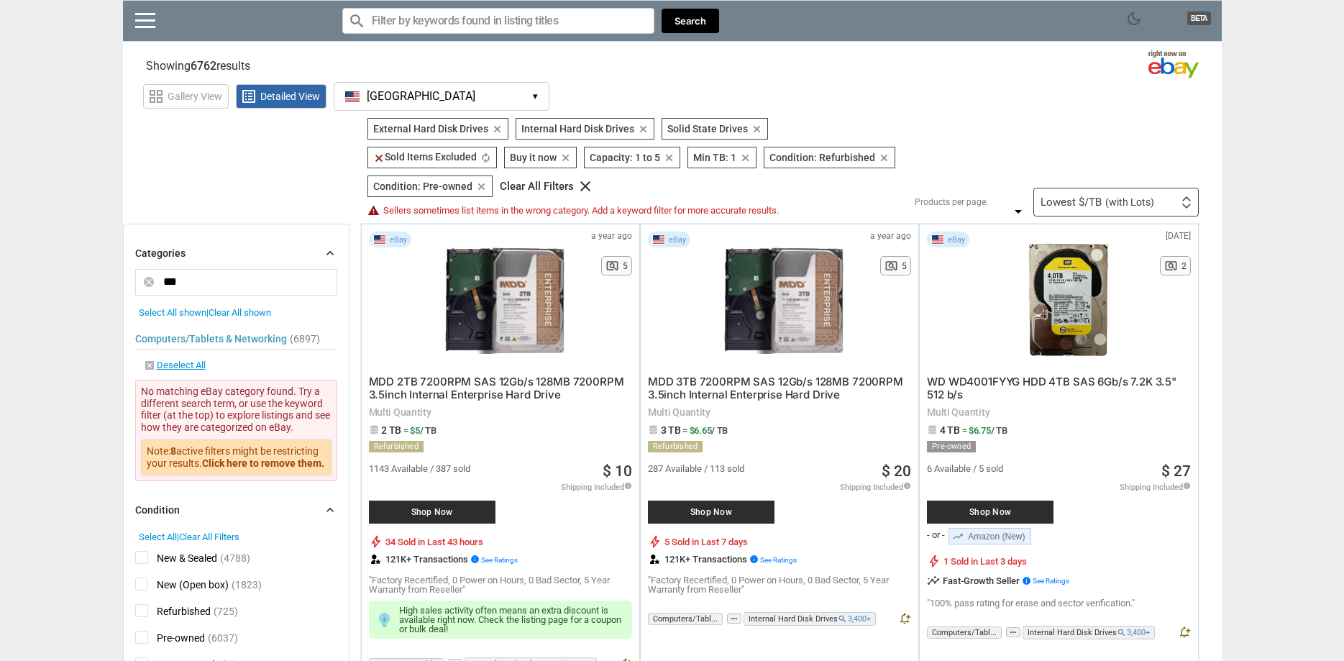
drag, startPoint x: 183, startPoint y: 255, endPoint x: 144, endPoint y: 252, distance: 38.9
click at [144, 269] on input "***" at bounding box center [236, 282] width 202 height 26
type input "****"
drag, startPoint x: 188, startPoint y: 258, endPoint x: 146, endPoint y: 258, distance: 41.7
click at [146, 269] on input "****" at bounding box center [236, 282] width 202 height 26
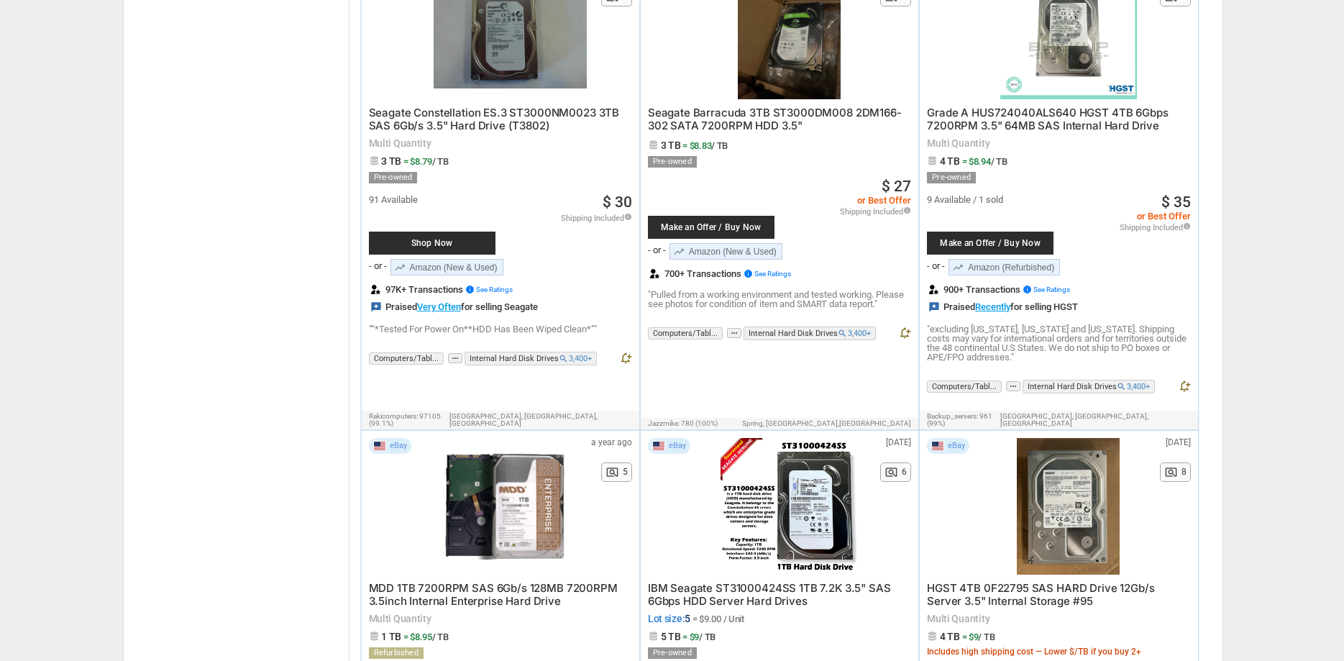
scroll to position [3960, 0]
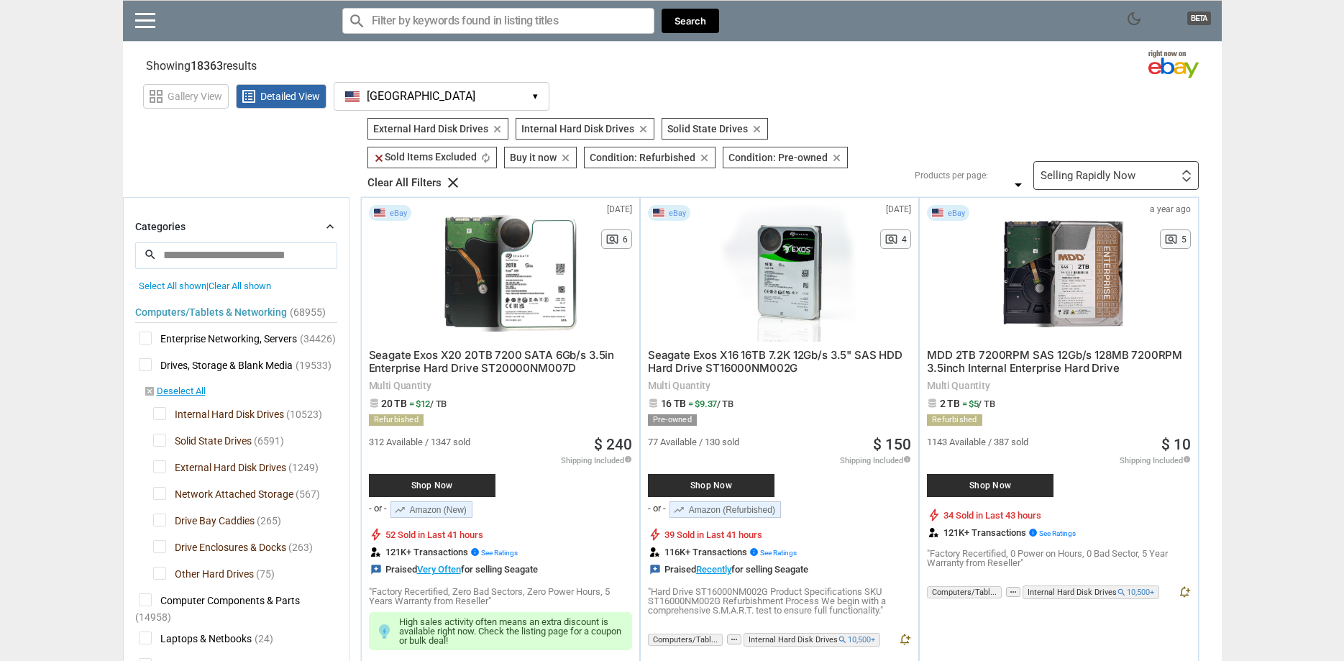
scroll to position [293, 0]
